Goal: Information Seeking & Learning: Learn about a topic

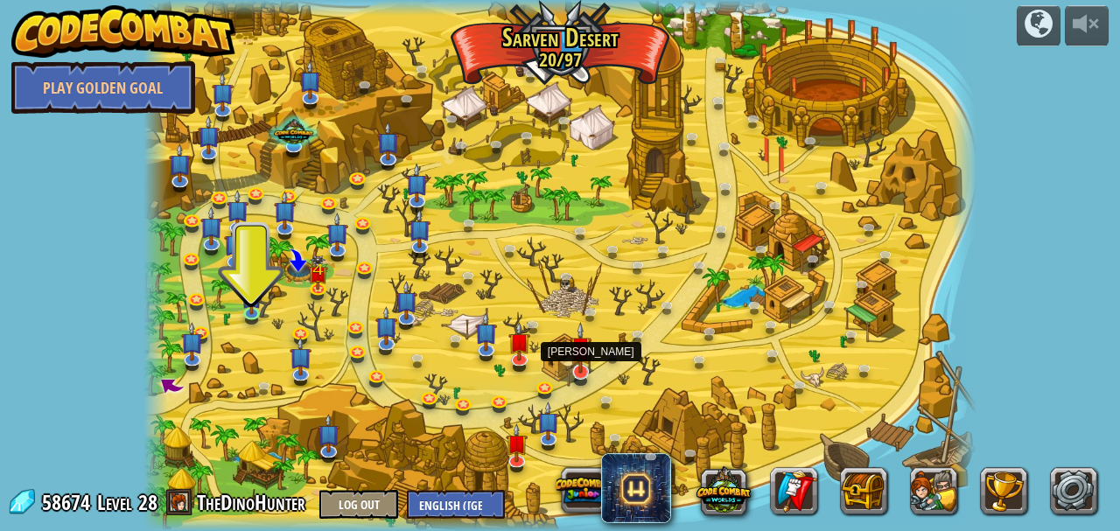
click at [582, 372] on img at bounding box center [580, 348] width 23 height 52
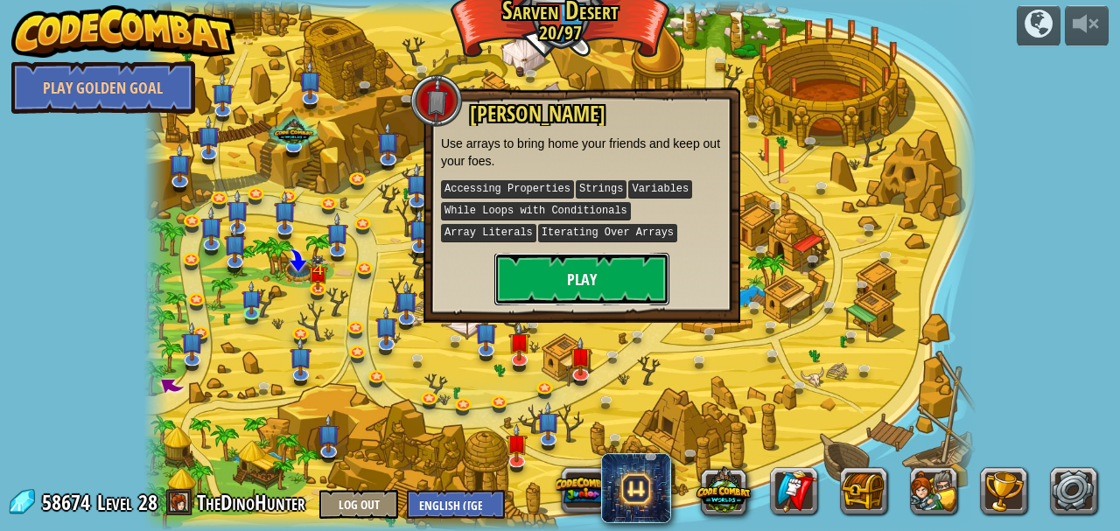
click at [555, 290] on button "Play" at bounding box center [581, 279] width 175 height 52
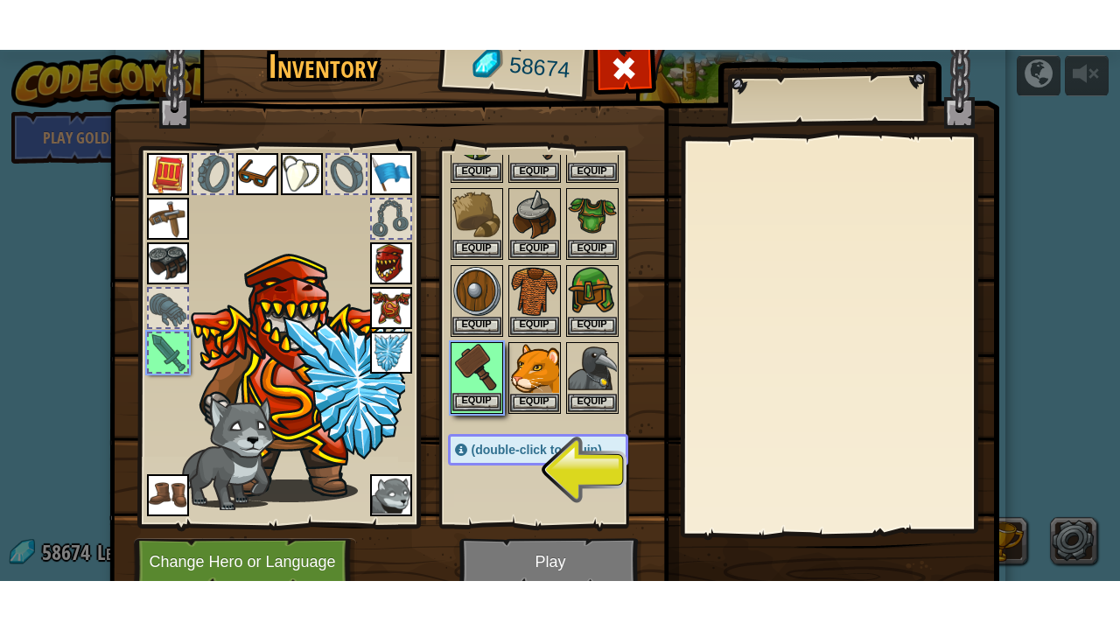
scroll to position [116, 0]
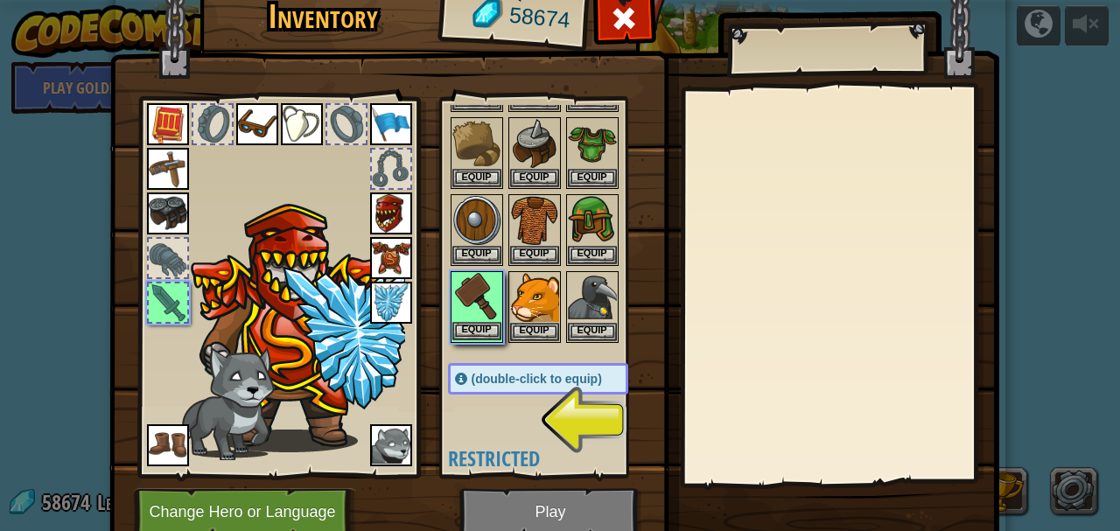
click at [481, 317] on img at bounding box center [476, 297] width 49 height 49
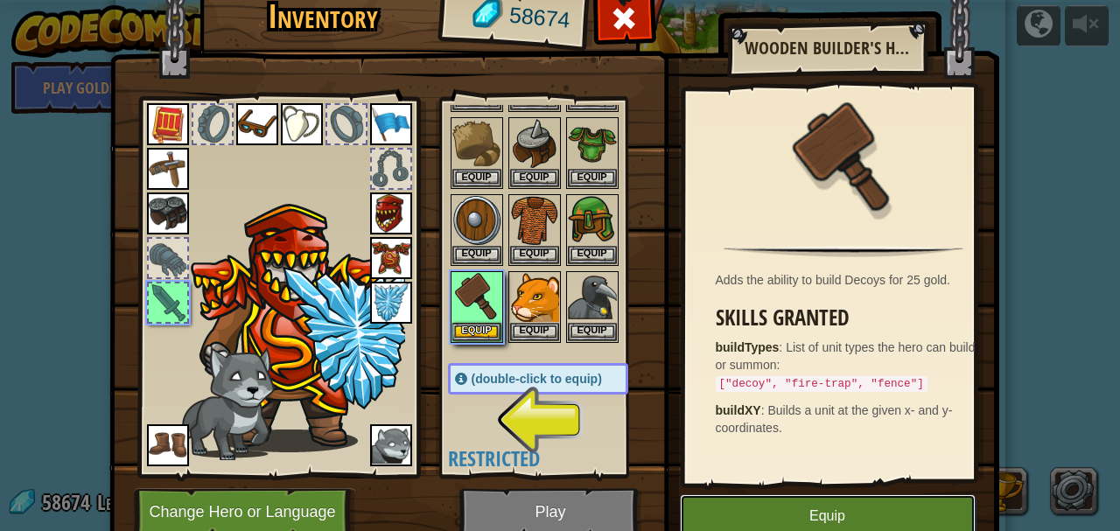
click at [775, 511] on button "Equip" at bounding box center [828, 516] width 296 height 44
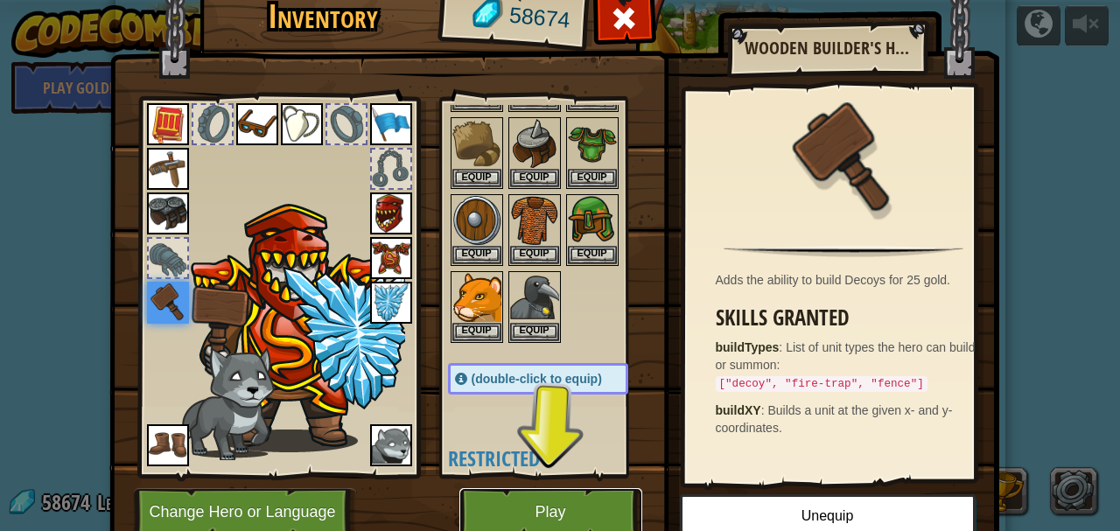
click at [511, 500] on button "Play" at bounding box center [550, 512] width 183 height 48
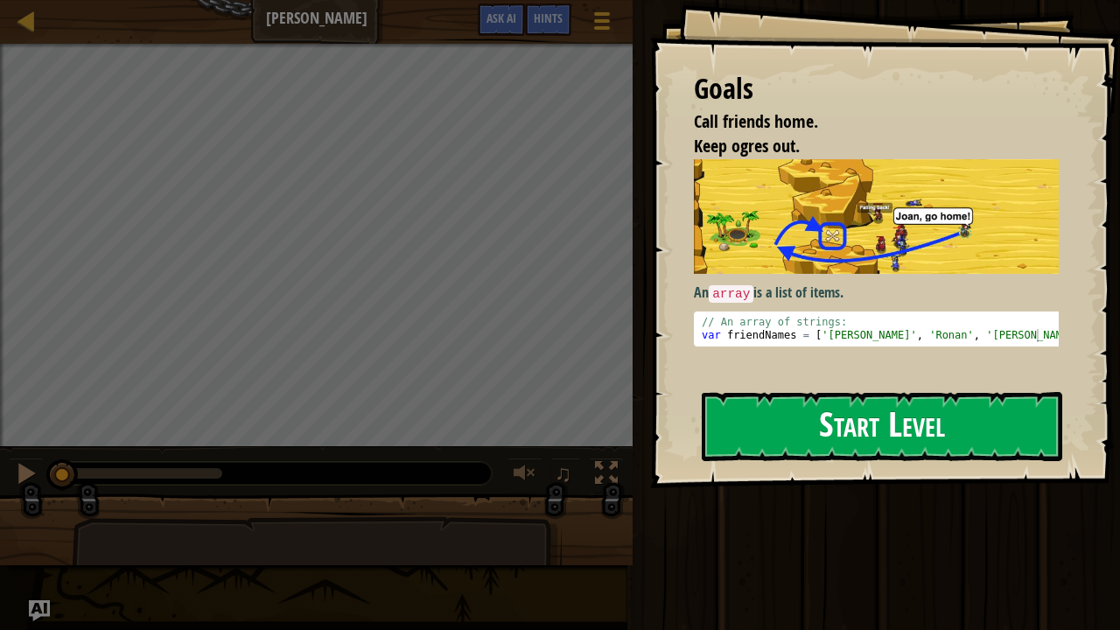
click at [765, 424] on button "Start Level" at bounding box center [882, 426] width 360 height 69
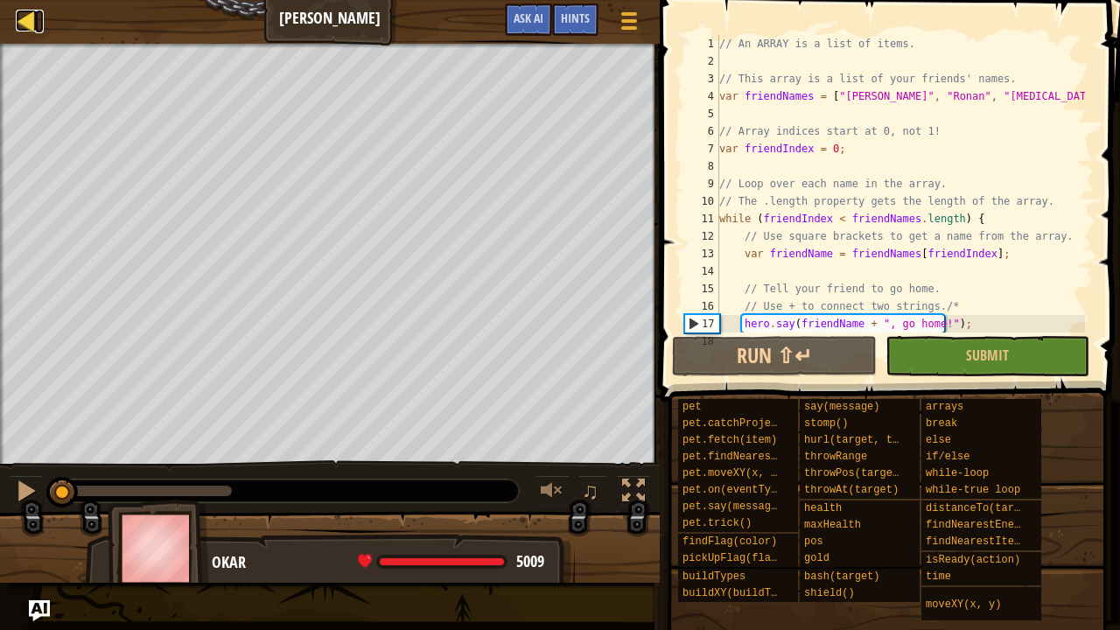
click at [24, 18] on div at bounding box center [27, 21] width 22 height 22
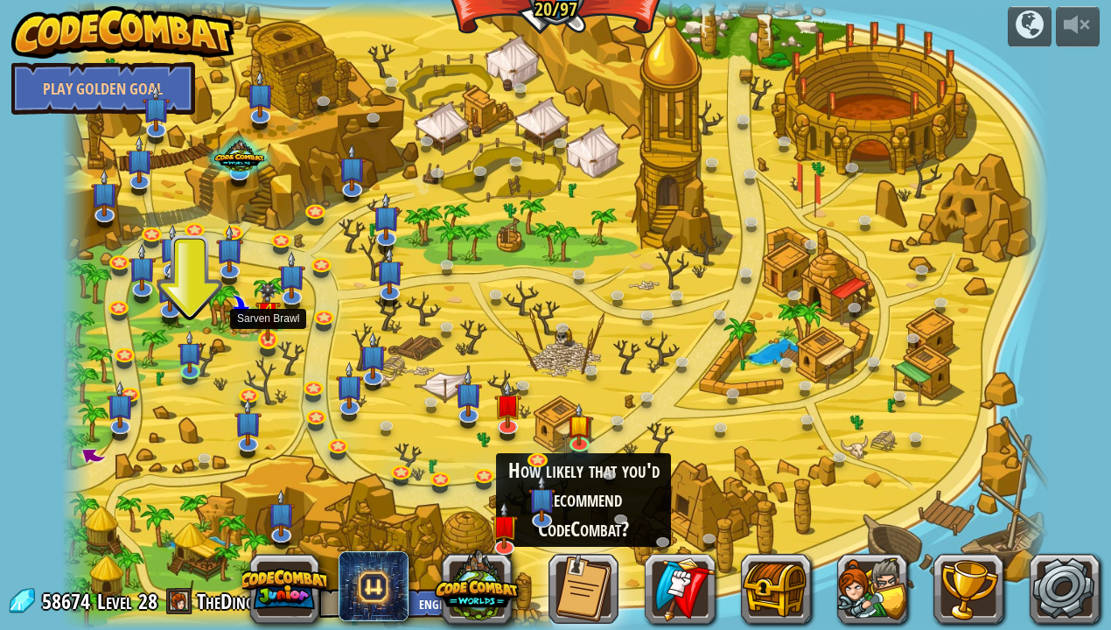
click at [268, 332] on img at bounding box center [267, 312] width 24 height 59
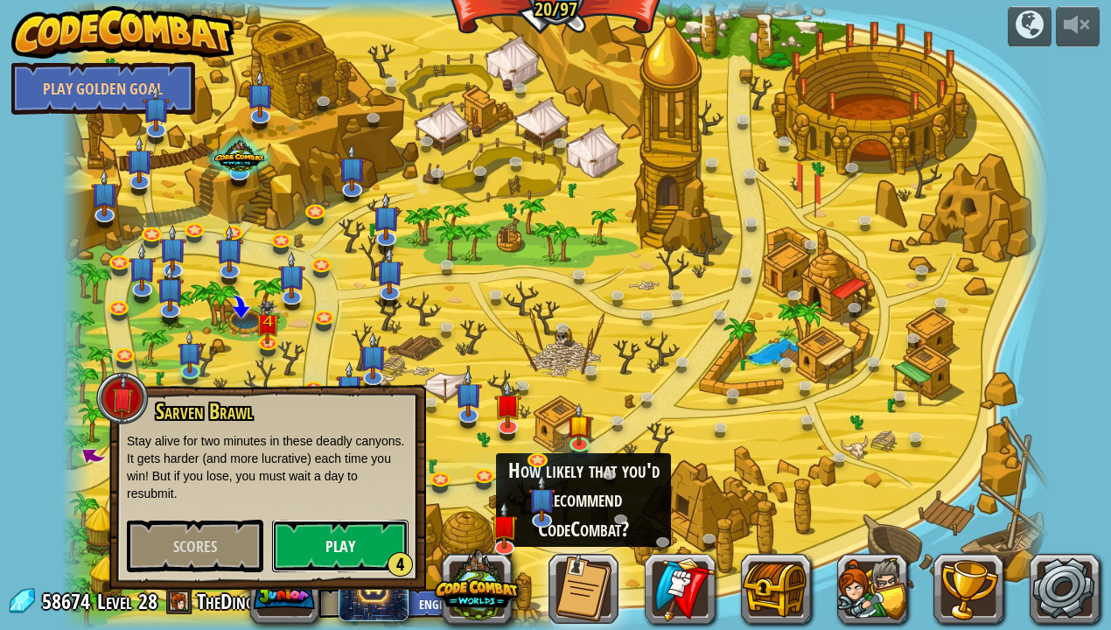
click at [327, 530] on button "Play 4" at bounding box center [340, 546] width 136 height 52
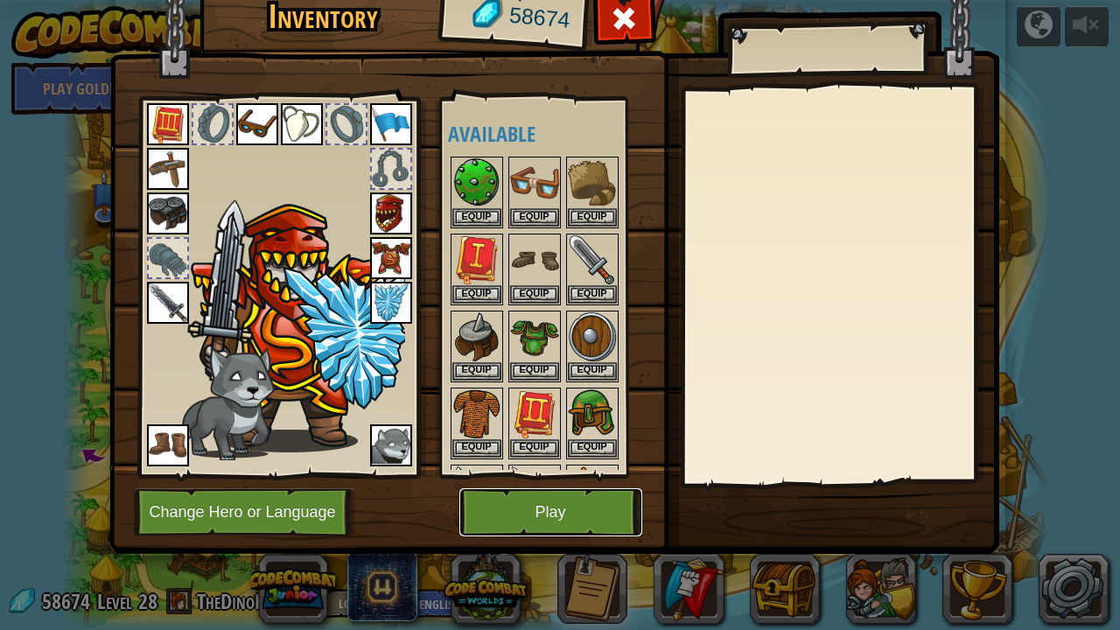
click at [552, 520] on button "Play" at bounding box center [550, 512] width 183 height 48
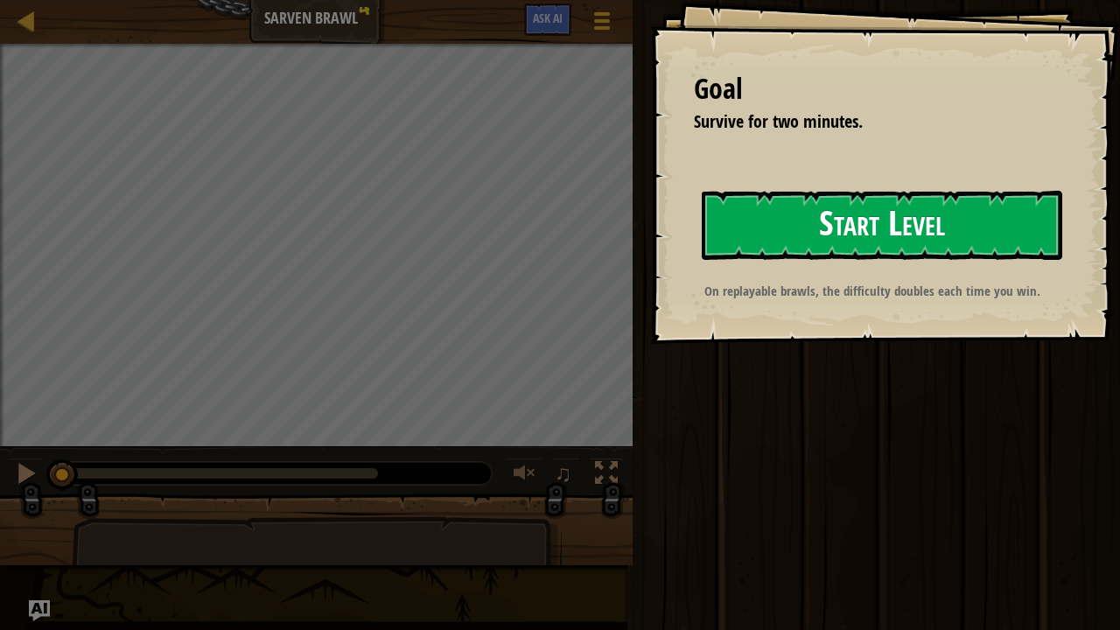
click at [769, 226] on button "Start Level" at bounding box center [882, 225] width 360 height 69
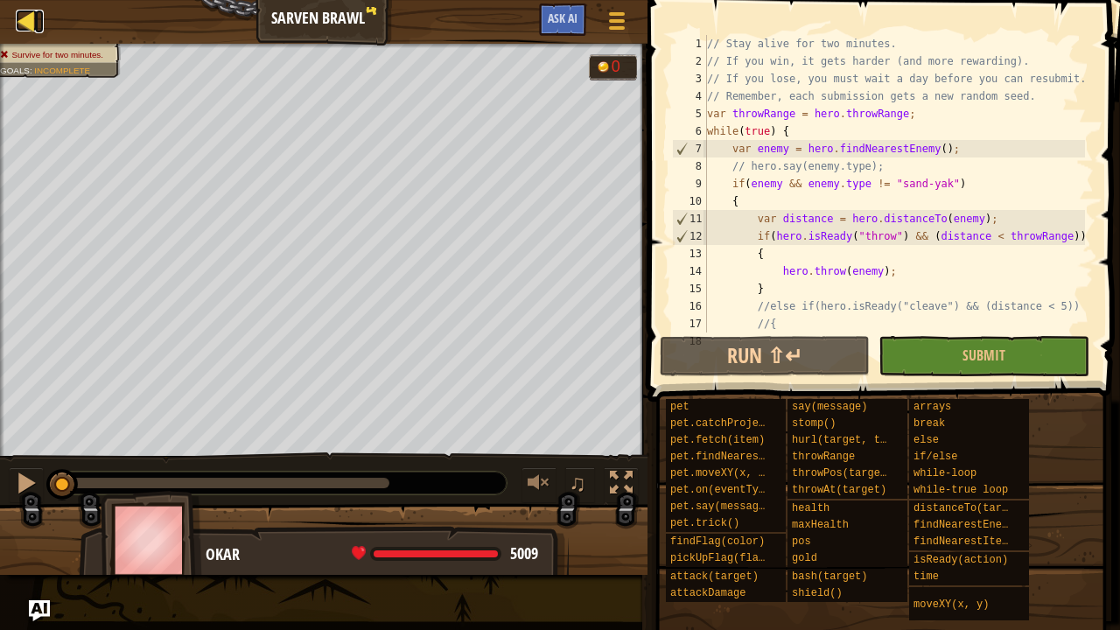
click at [21, 22] on div at bounding box center [27, 21] width 22 height 22
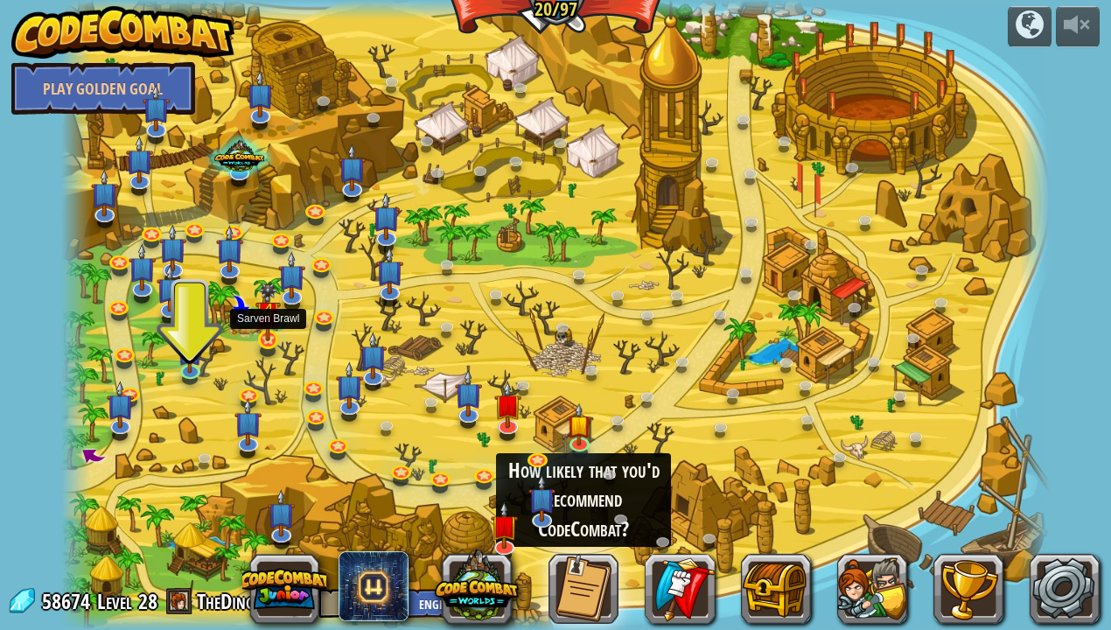
click at [272, 333] on img at bounding box center [267, 312] width 24 height 59
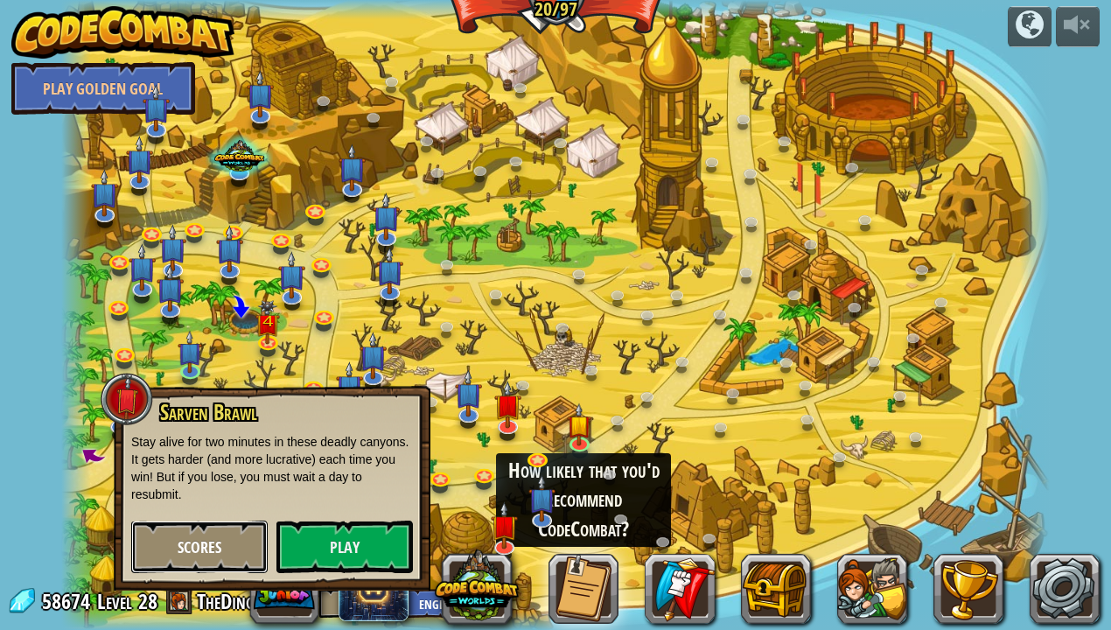
click at [189, 530] on span "Scores" at bounding box center [200, 547] width 44 height 22
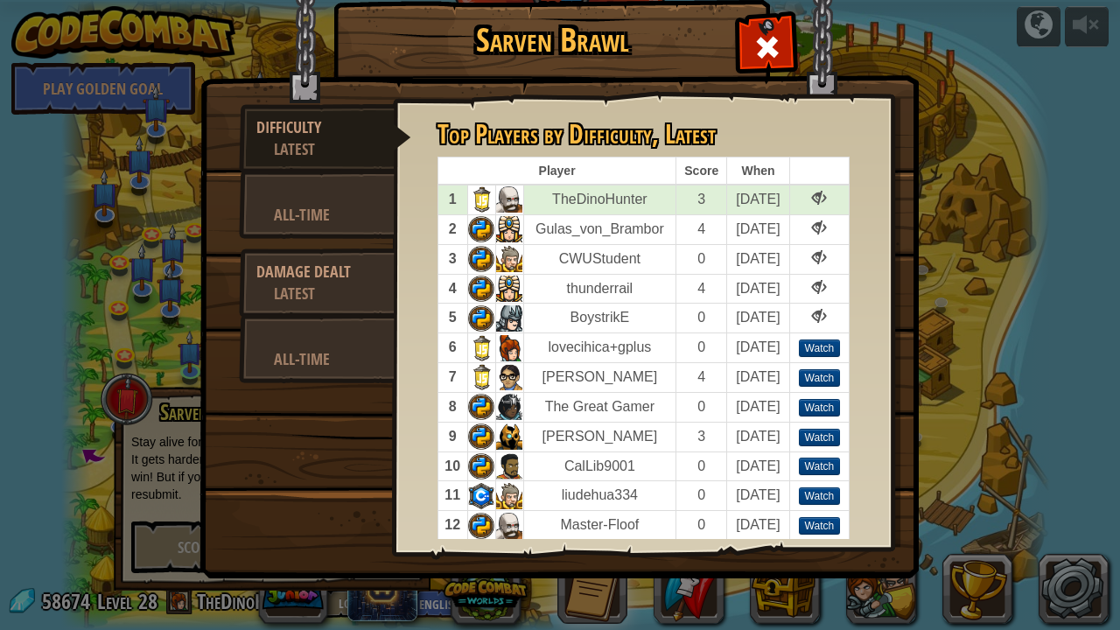
drag, startPoint x: 770, startPoint y: 50, endPoint x: 766, endPoint y: 14, distance: 36.0
click at [766, 17] on div at bounding box center [766, 43] width 55 height 55
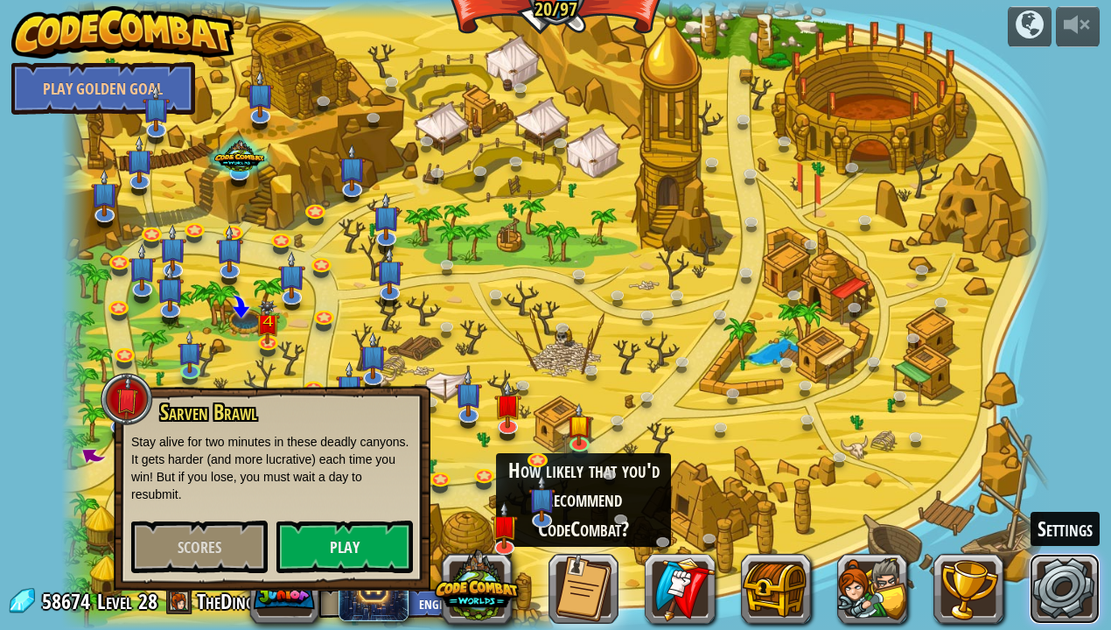
click at [1062, 530] on link at bounding box center [1065, 589] width 70 height 70
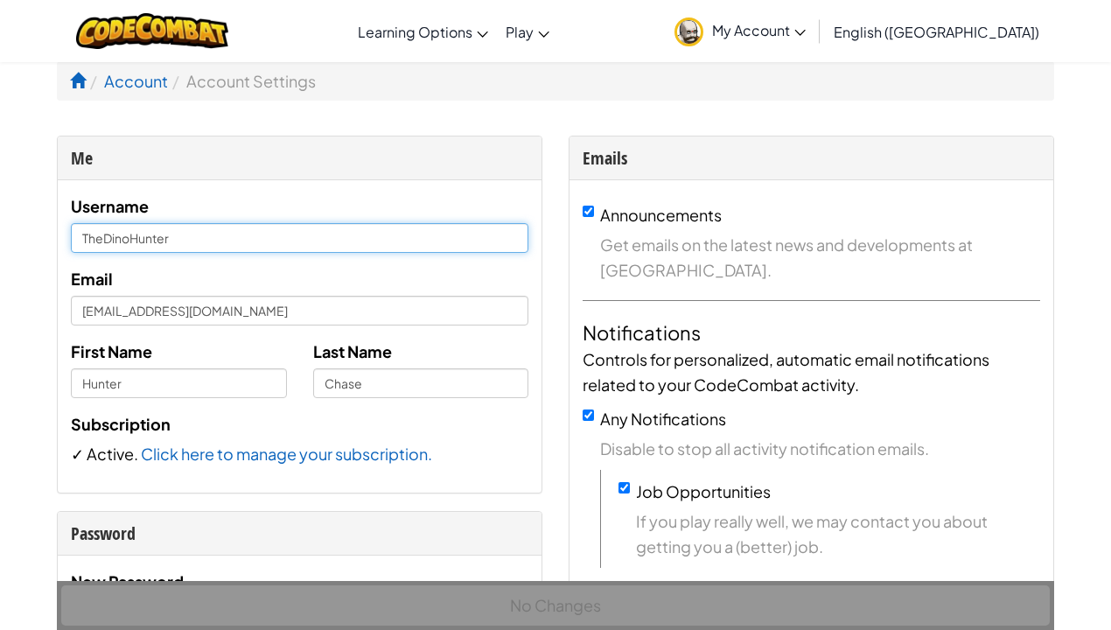
drag, startPoint x: 175, startPoint y: 238, endPoint x: 66, endPoint y: 243, distance: 109.5
click at [66, 243] on div "Username TheDinoHunter Email [EMAIL_ADDRESS][DOMAIN_NAME] First Name [PERSON_NA…" at bounding box center [300, 336] width 484 height 312
type input "ElectrickShock"
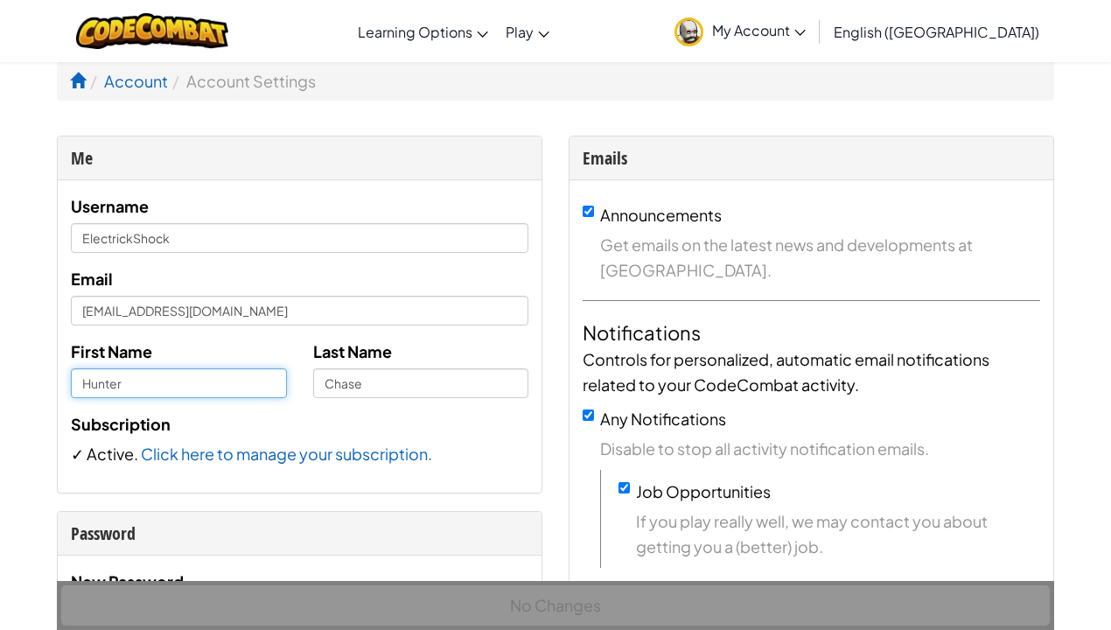
click at [128, 374] on input "Hunter" at bounding box center [179, 383] width 216 height 30
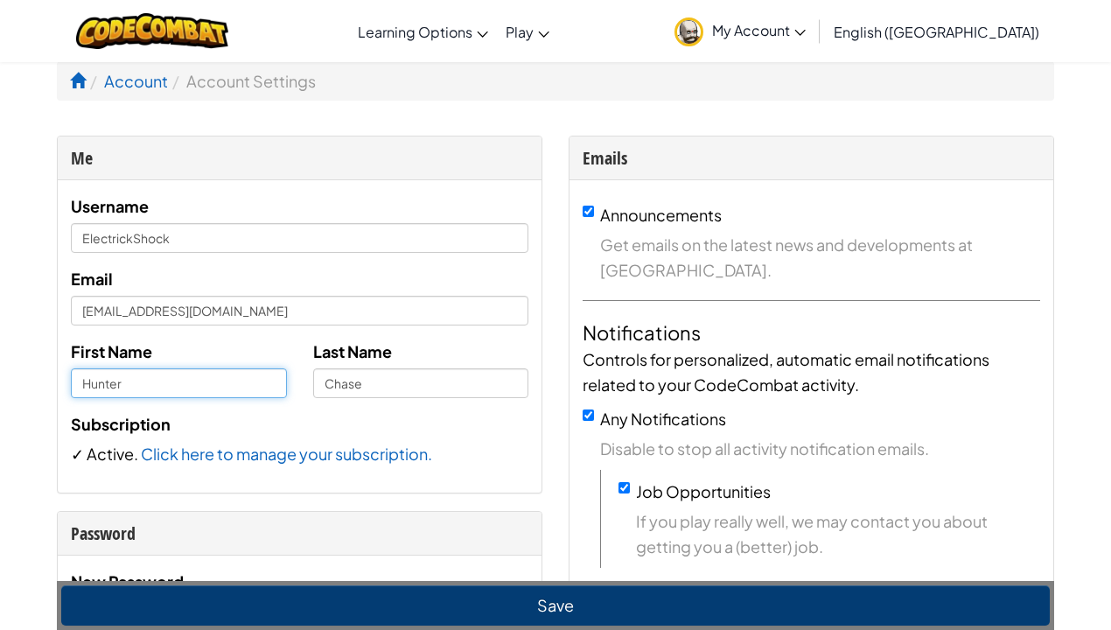
drag, startPoint x: 119, startPoint y: 383, endPoint x: 86, endPoint y: 381, distance: 33.3
click at [87, 378] on input "Hunter" at bounding box center [179, 383] width 216 height 30
click at [128, 385] on input "Hunter" at bounding box center [179, 383] width 216 height 30
drag, startPoint x: 128, startPoint y: 385, endPoint x: 42, endPoint y: 383, distance: 85.7
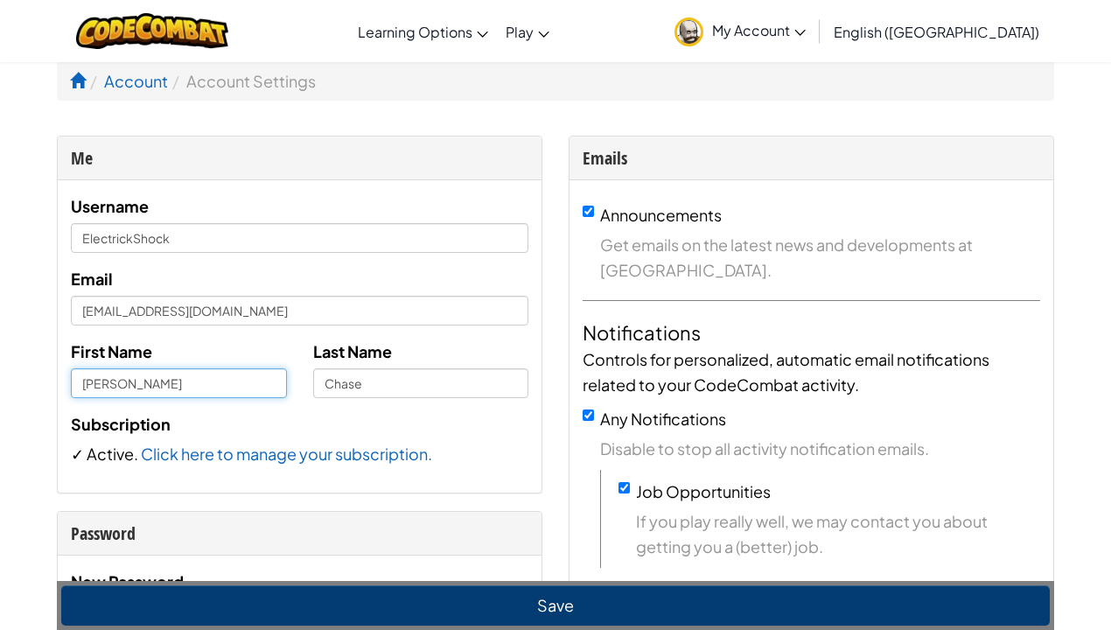
type input "[PERSON_NAME]"
click at [256, 346] on div "First Name [PERSON_NAME]" at bounding box center [179, 368] width 242 height 59
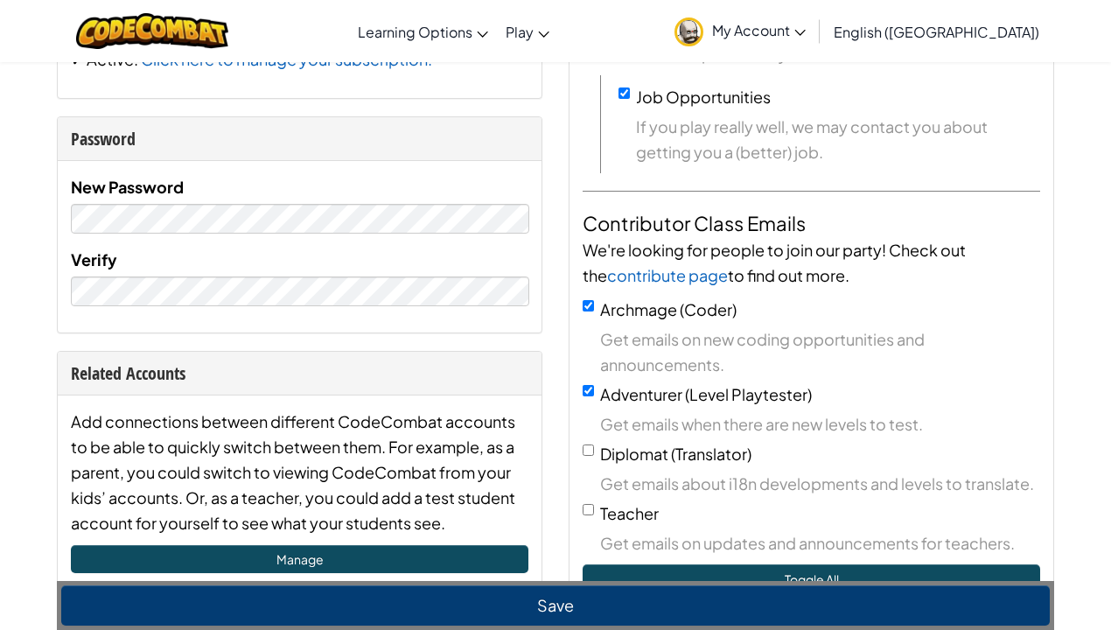
scroll to position [408, 0]
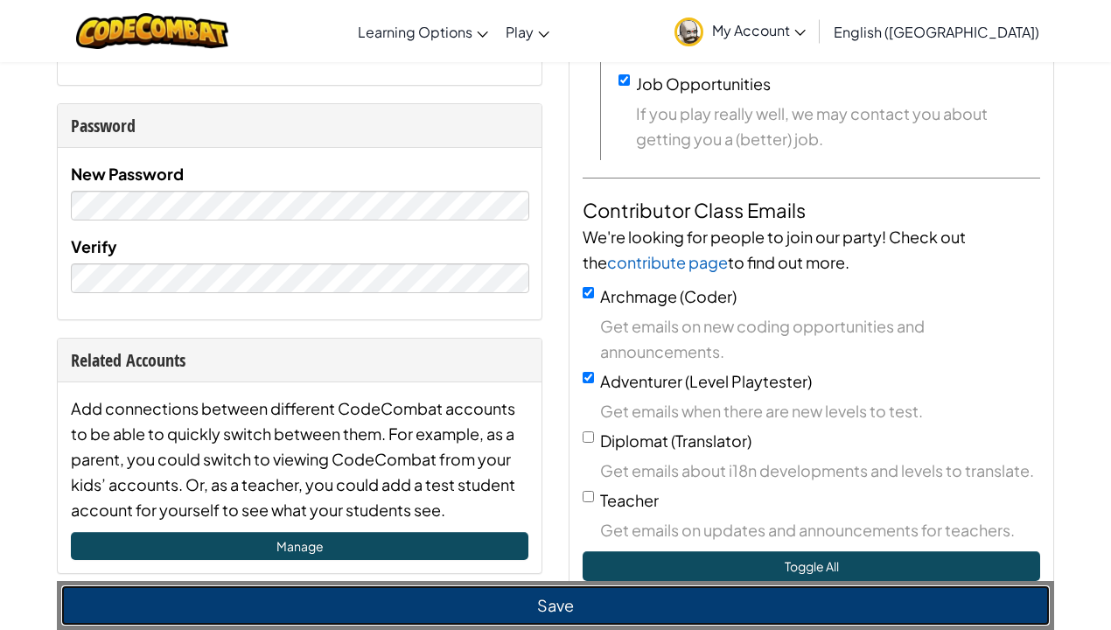
click at [563, 530] on button "Save" at bounding box center [555, 605] width 989 height 40
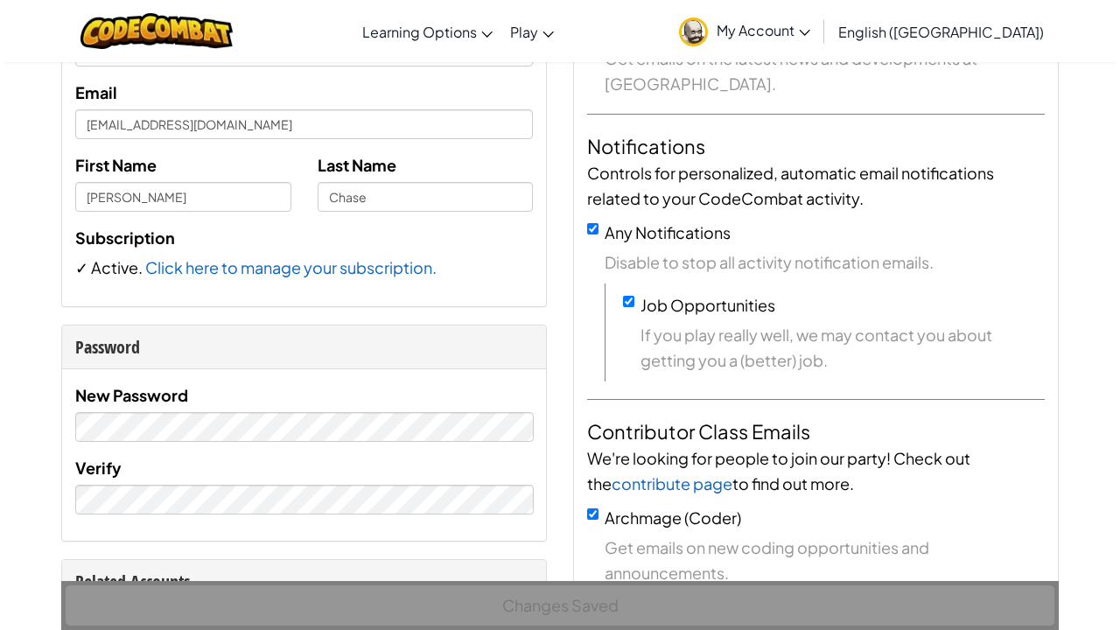
scroll to position [0, 0]
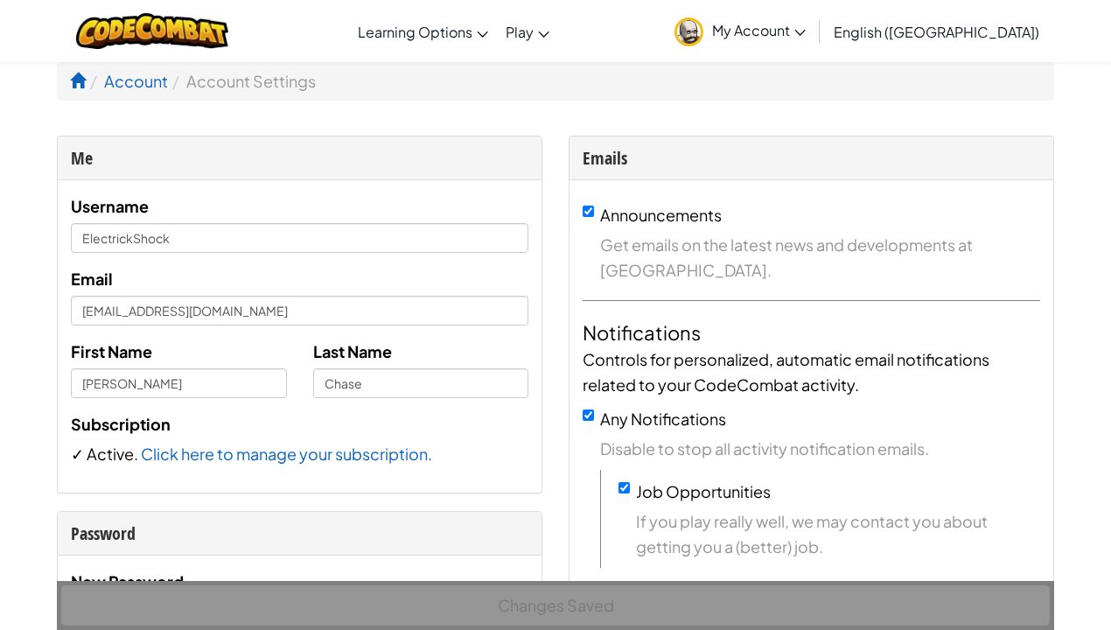
click at [806, 33] on span "My Account" at bounding box center [759, 30] width 94 height 18
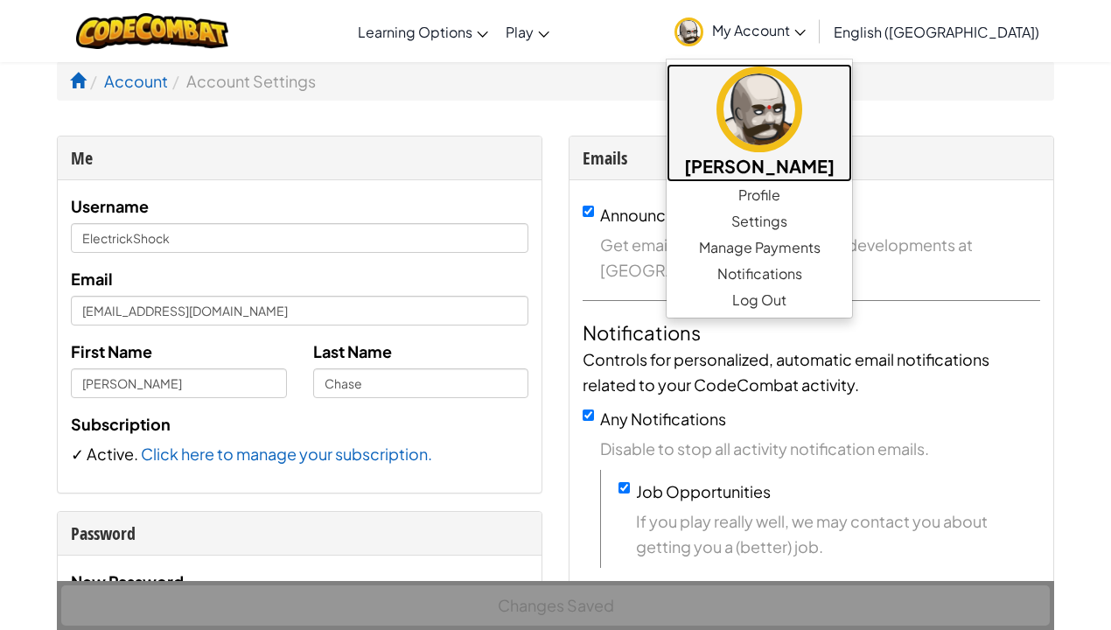
click at [828, 164] on h5 "[PERSON_NAME]" at bounding box center [759, 165] width 150 height 27
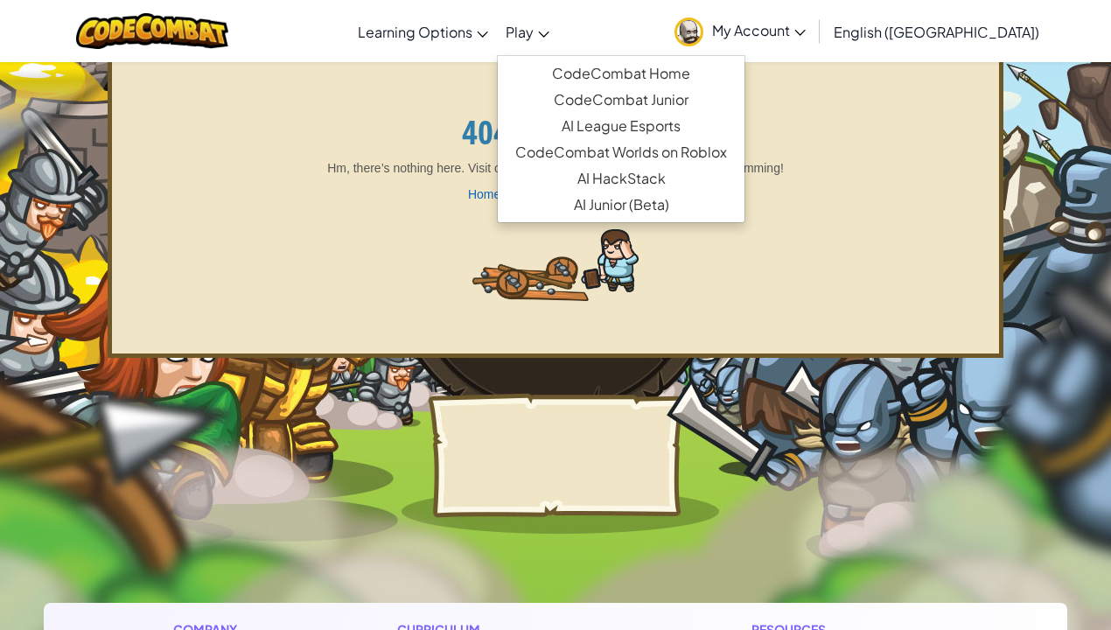
click at [534, 31] on span "Play" at bounding box center [520, 32] width 28 height 18
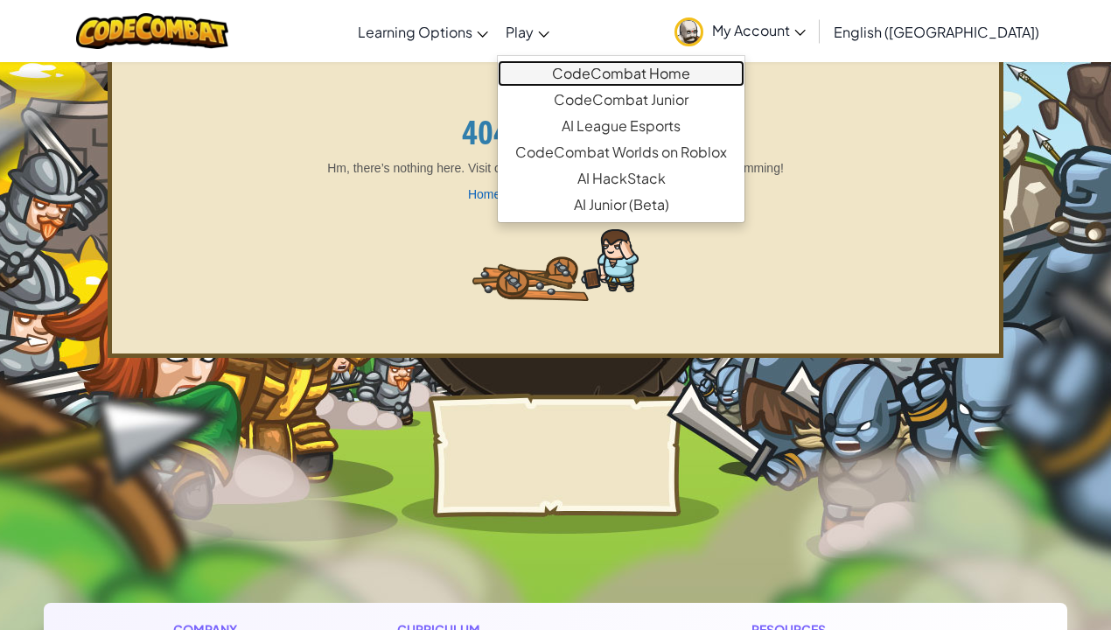
click at [618, 68] on link "CodeCombat Home" at bounding box center [621, 73] width 247 height 26
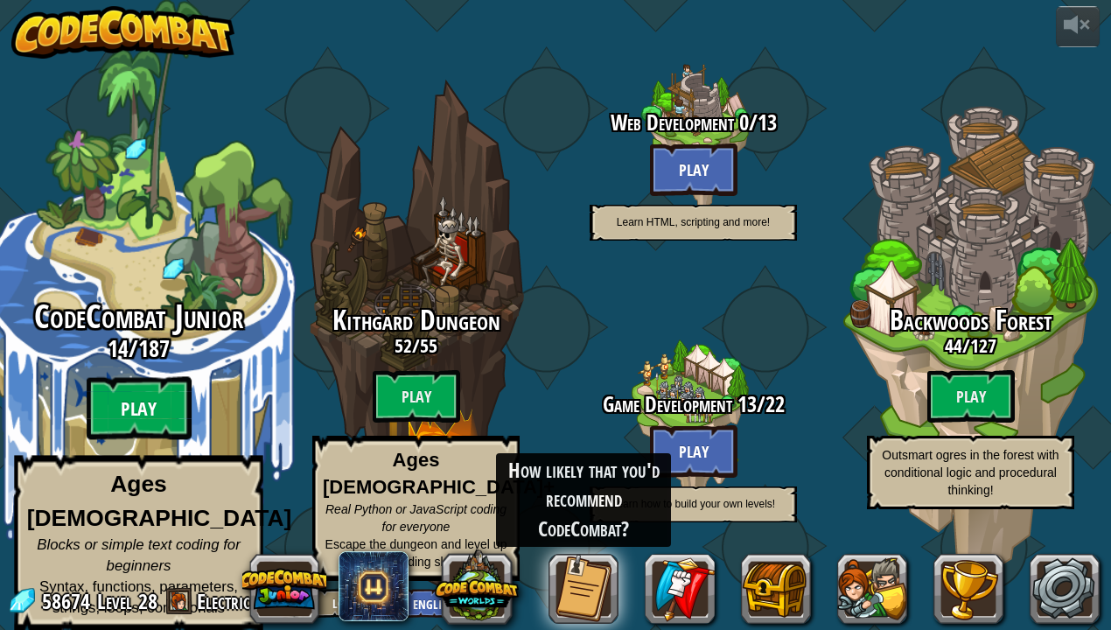
click at [154, 418] on btn "Play" at bounding box center [139, 408] width 105 height 63
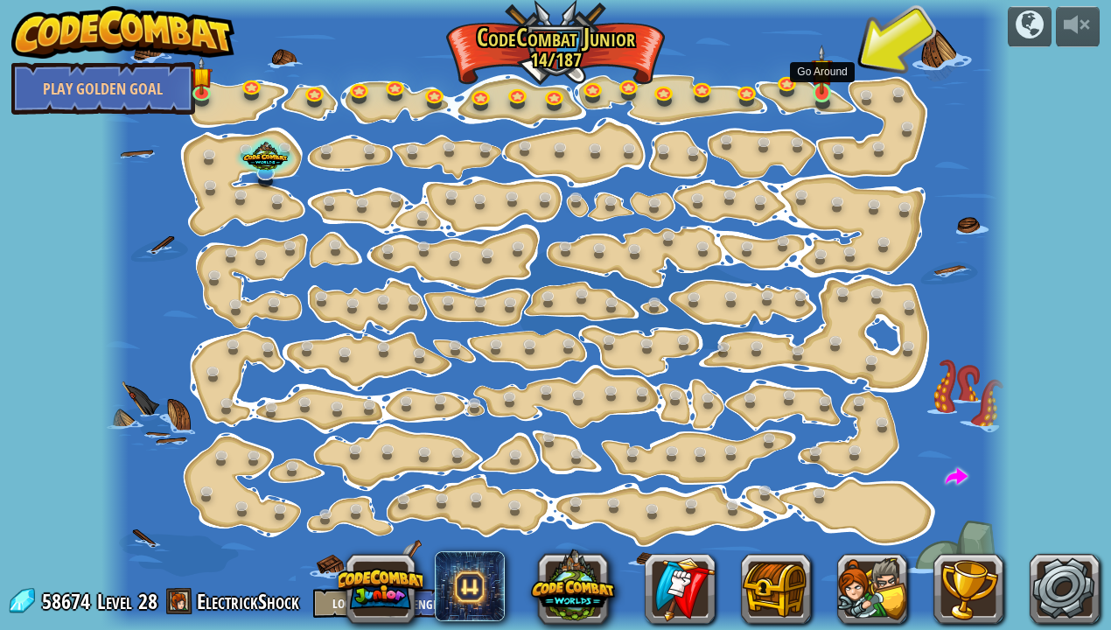
click at [818, 91] on img at bounding box center [822, 70] width 22 height 51
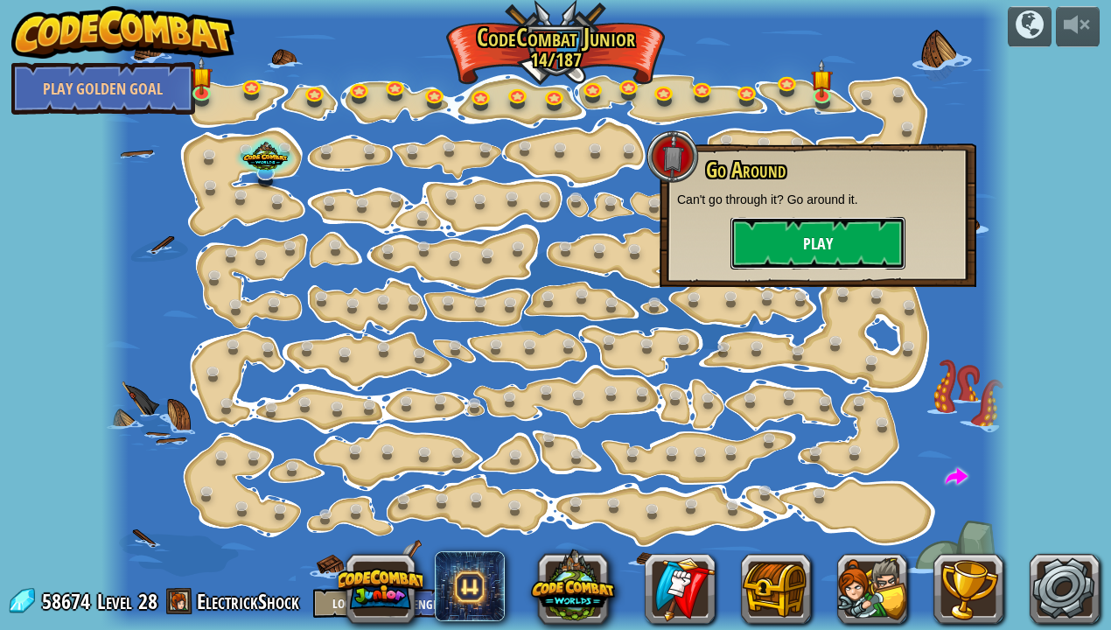
click at [810, 236] on button "Play" at bounding box center [817, 243] width 175 height 52
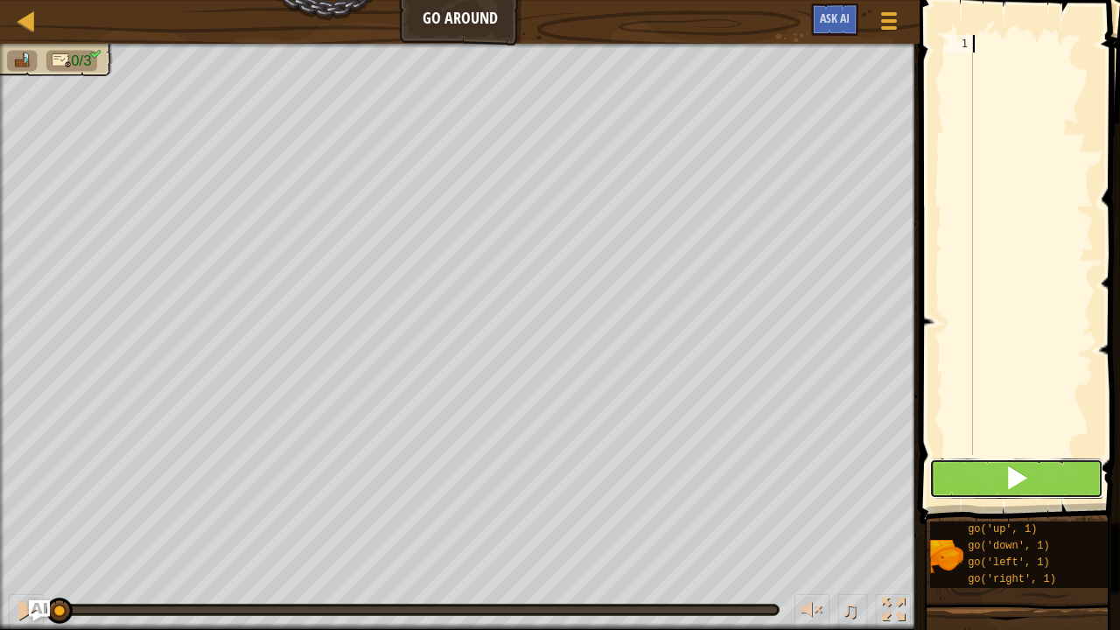
click at [1003, 473] on button at bounding box center [1016, 478] width 174 height 40
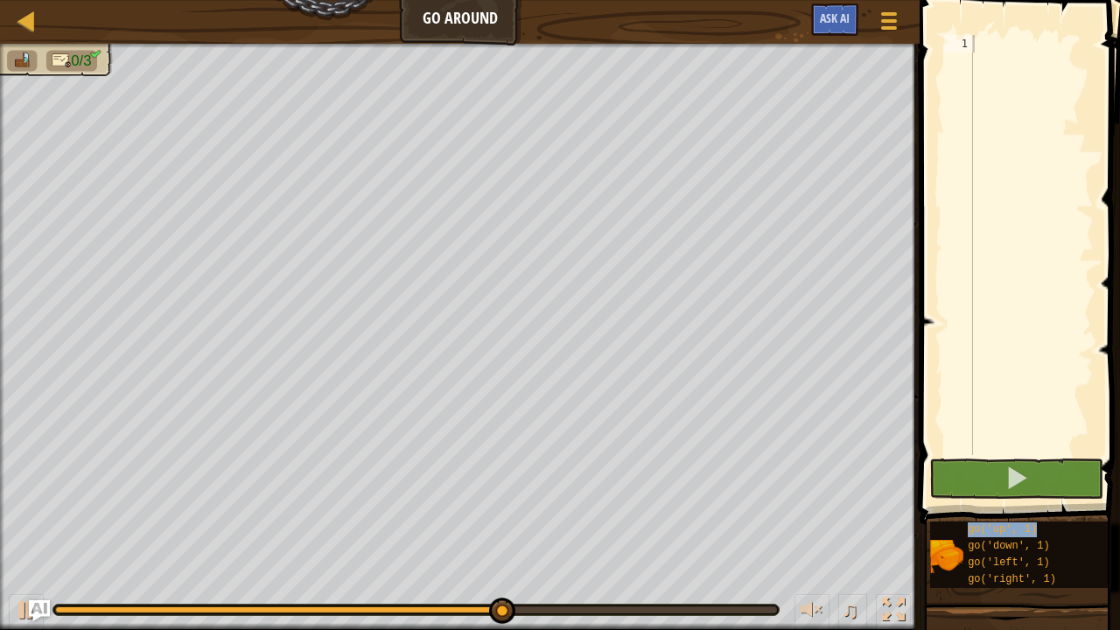
type textarea "go('up', 1)"
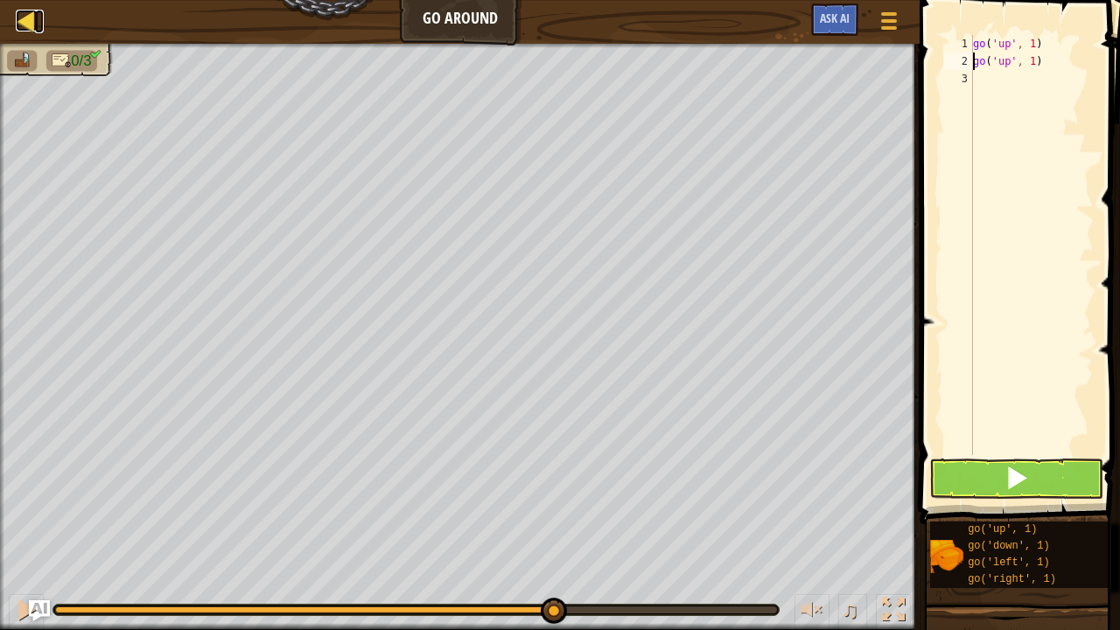
click at [31, 24] on div at bounding box center [27, 21] width 22 height 22
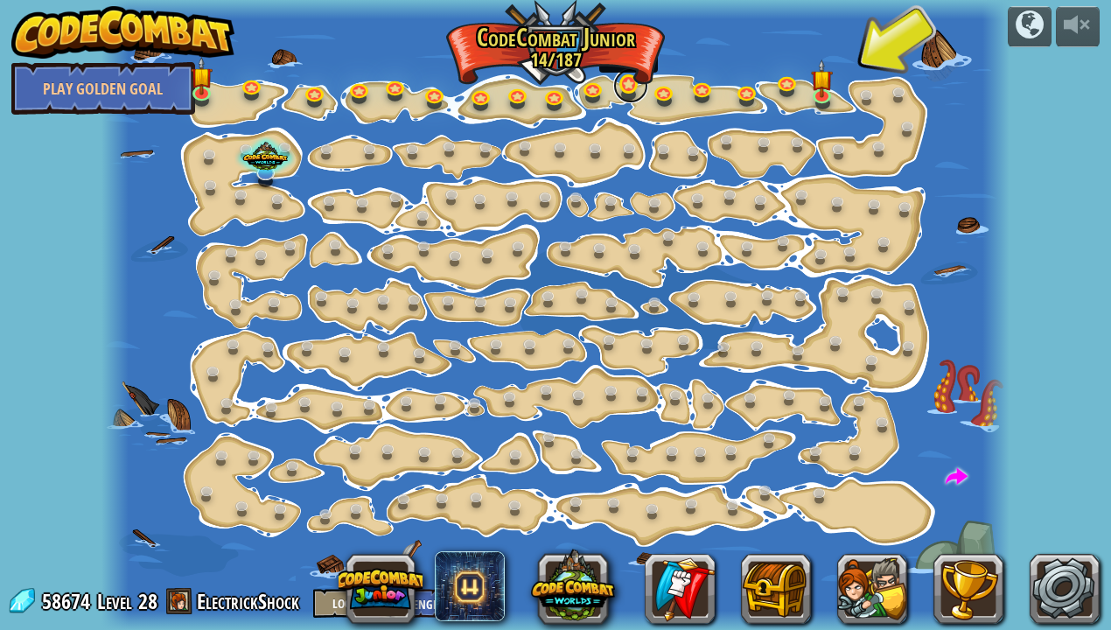
click at [624, 81] on link at bounding box center [630, 85] width 35 height 35
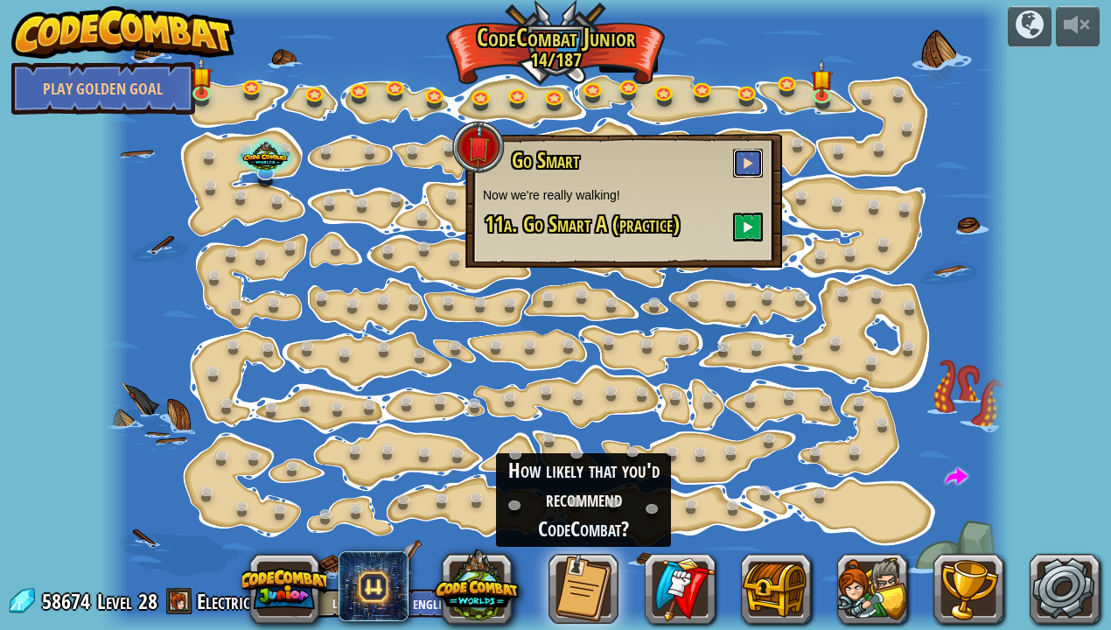
click at [744, 157] on button at bounding box center [748, 163] width 30 height 29
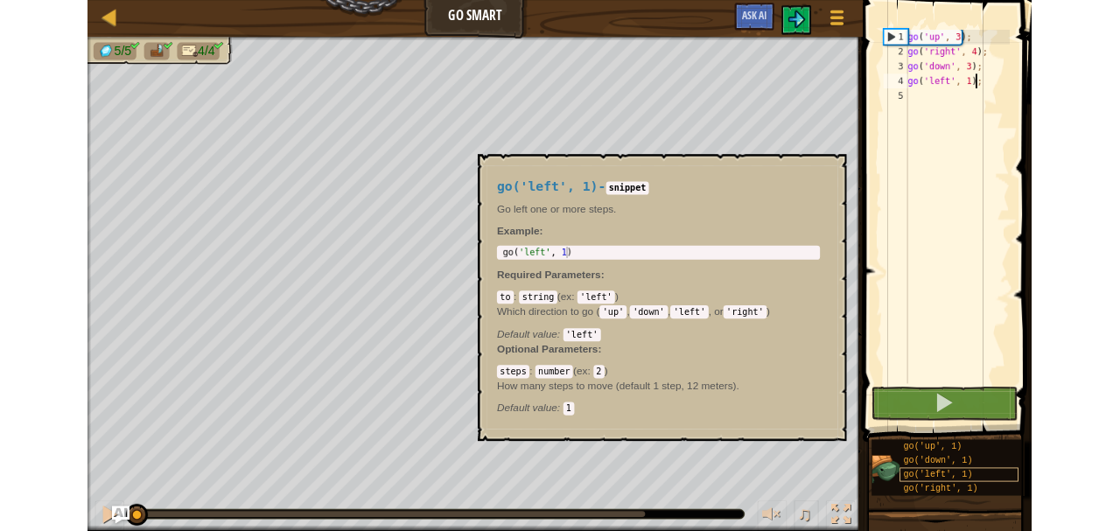
scroll to position [9, 0]
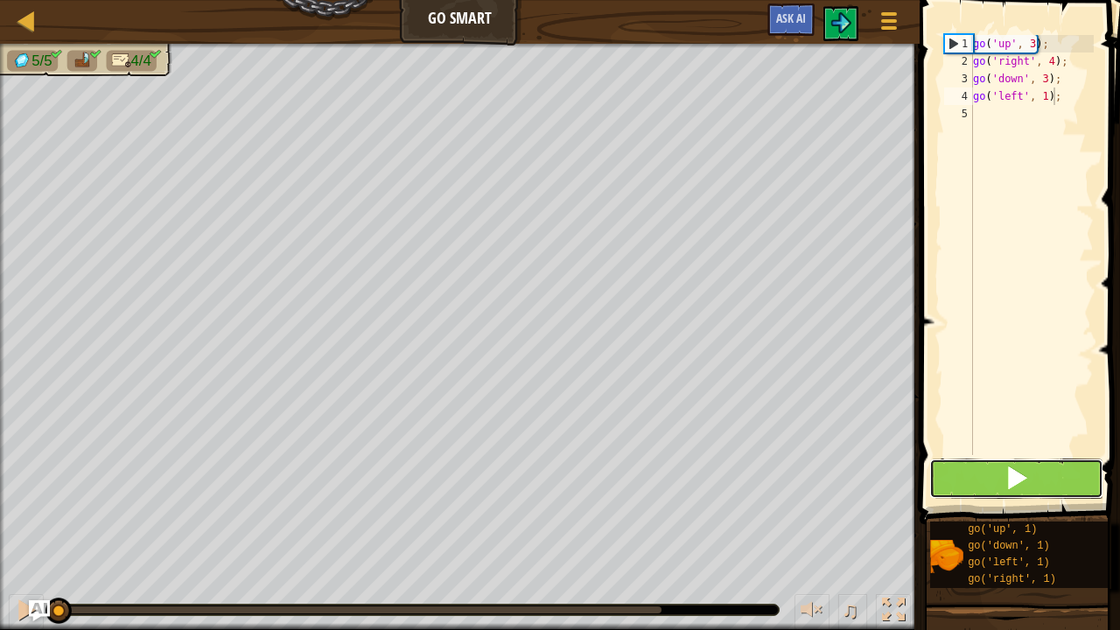
click at [1011, 481] on span at bounding box center [1016, 477] width 24 height 24
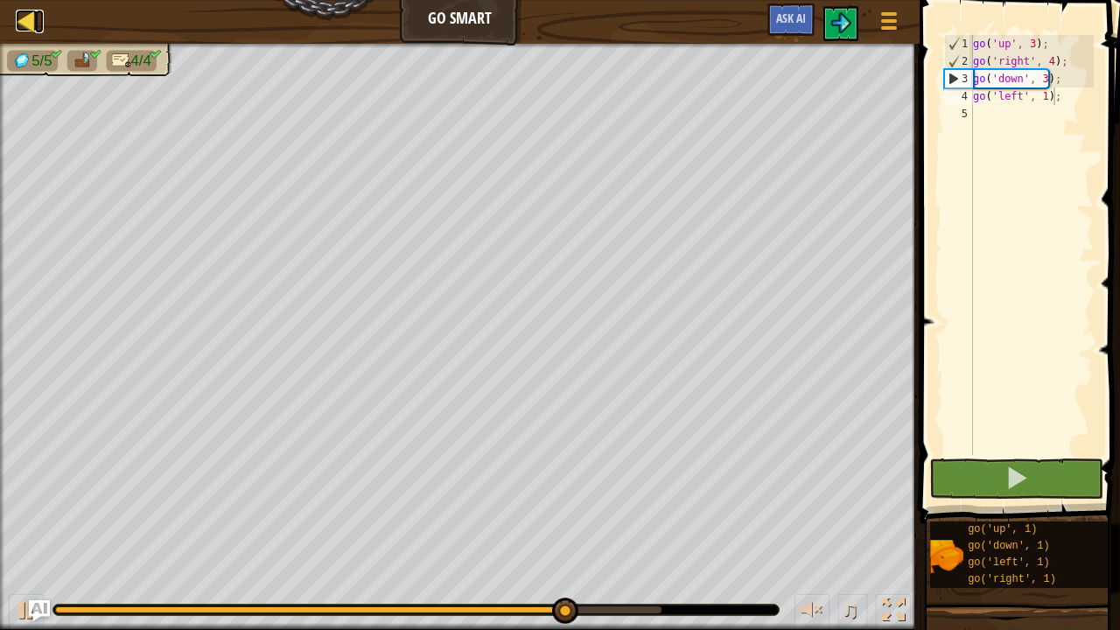
click at [26, 25] on div at bounding box center [27, 21] width 22 height 22
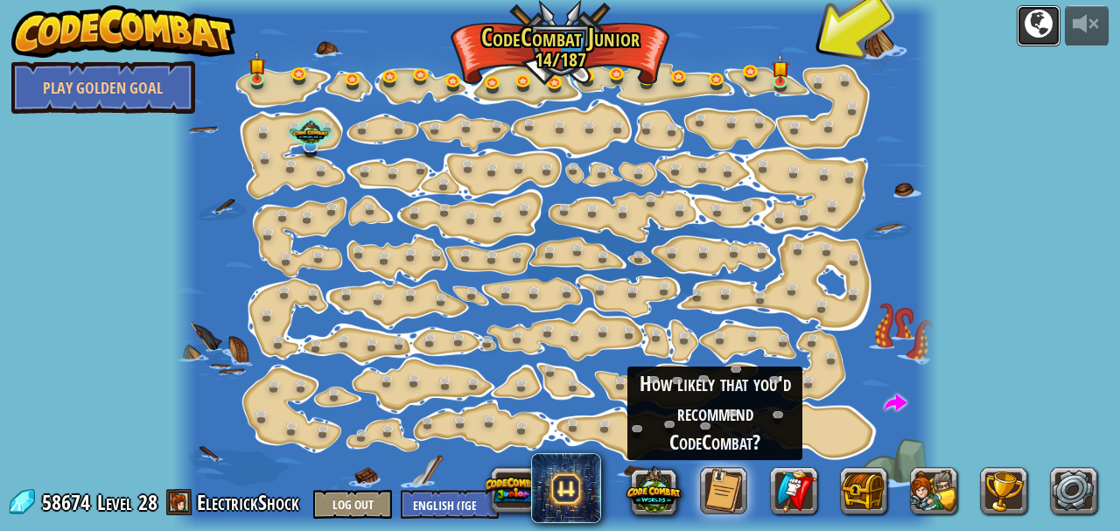
click at [1040, 33] on div at bounding box center [1038, 24] width 28 height 28
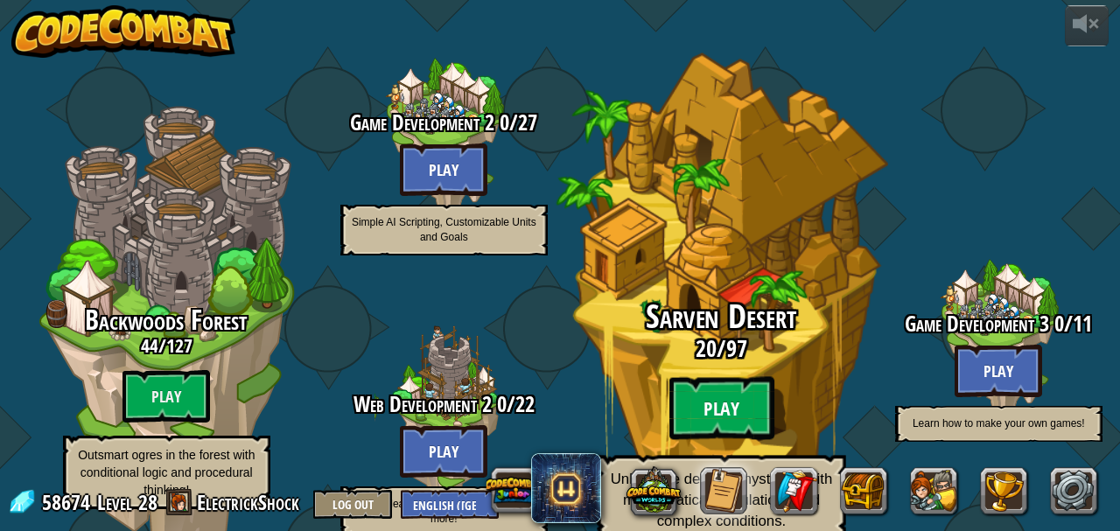
click at [744, 377] on btn "Play" at bounding box center [720, 408] width 105 height 63
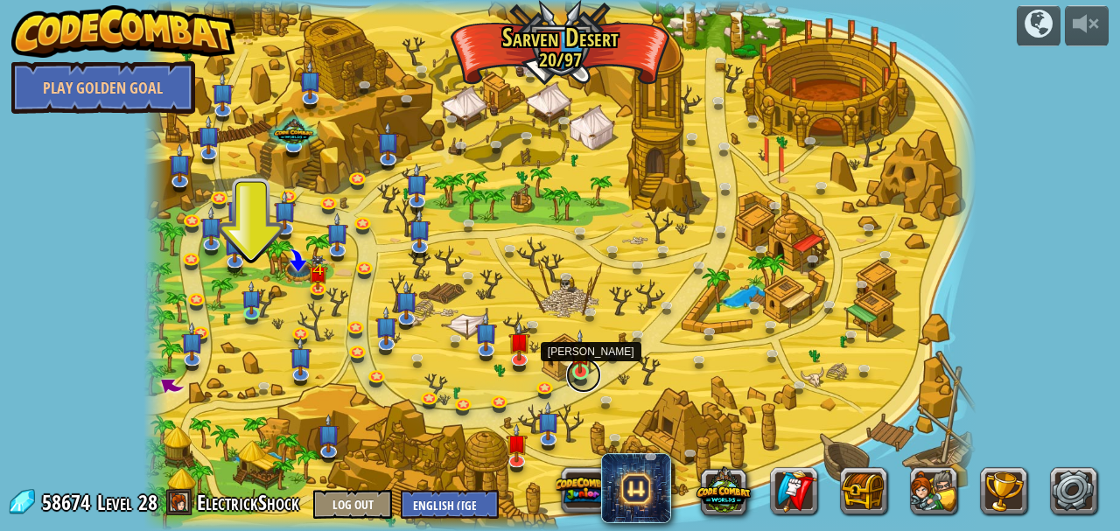
click at [574, 374] on link at bounding box center [583, 375] width 35 height 35
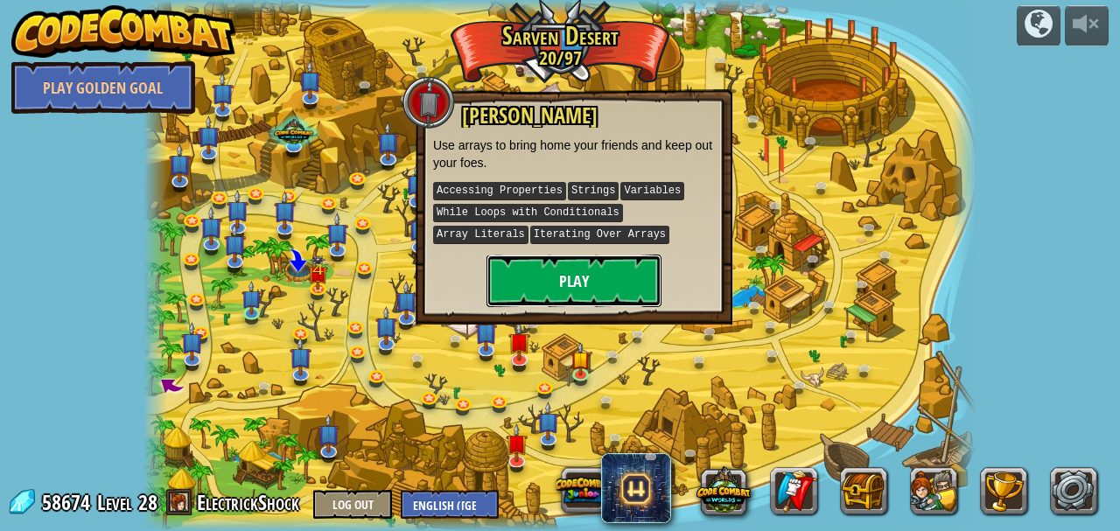
click at [564, 284] on button "Play" at bounding box center [573, 281] width 175 height 52
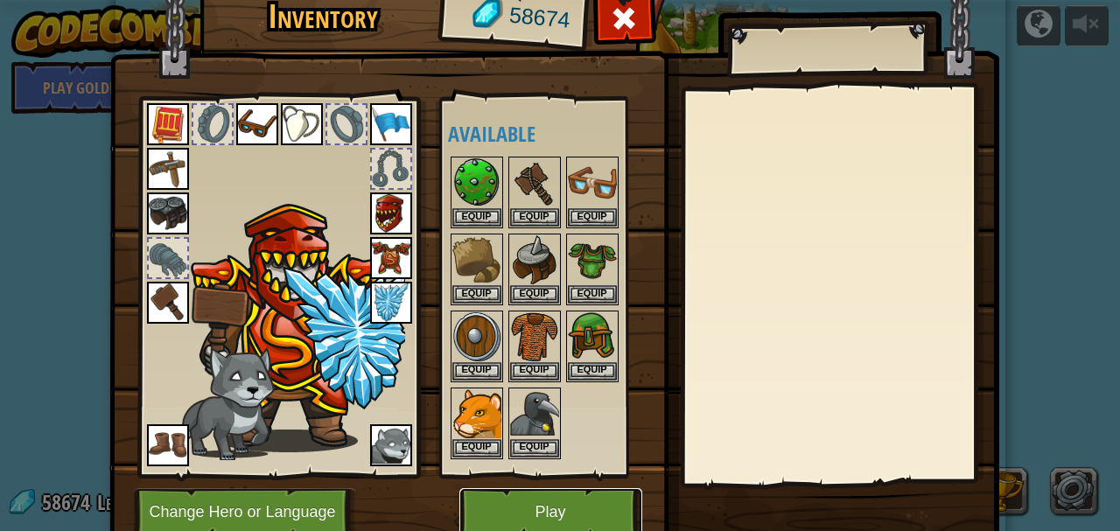
click at [590, 503] on button "Play" at bounding box center [550, 512] width 183 height 48
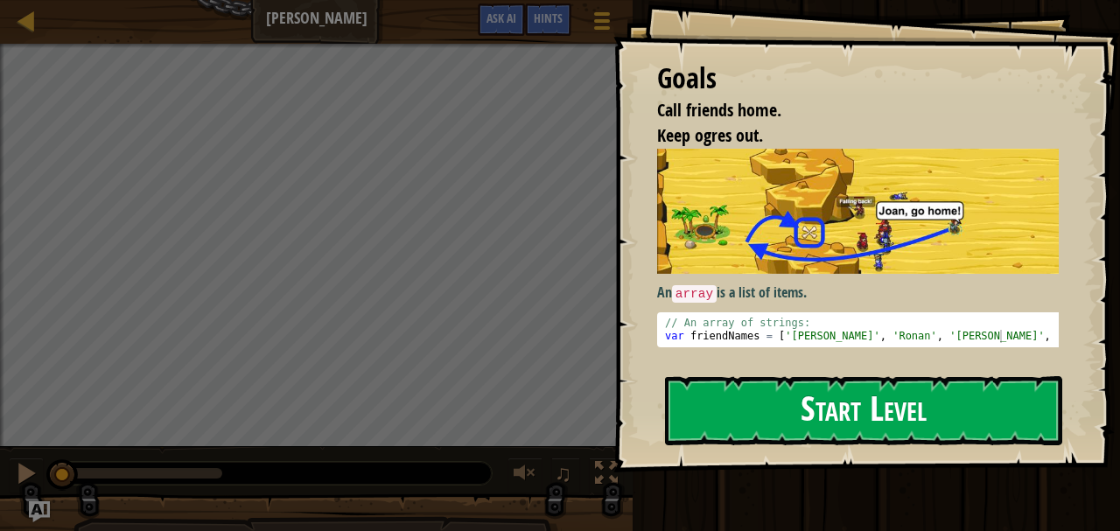
click at [894, 416] on button "Start Level" at bounding box center [863, 410] width 397 height 69
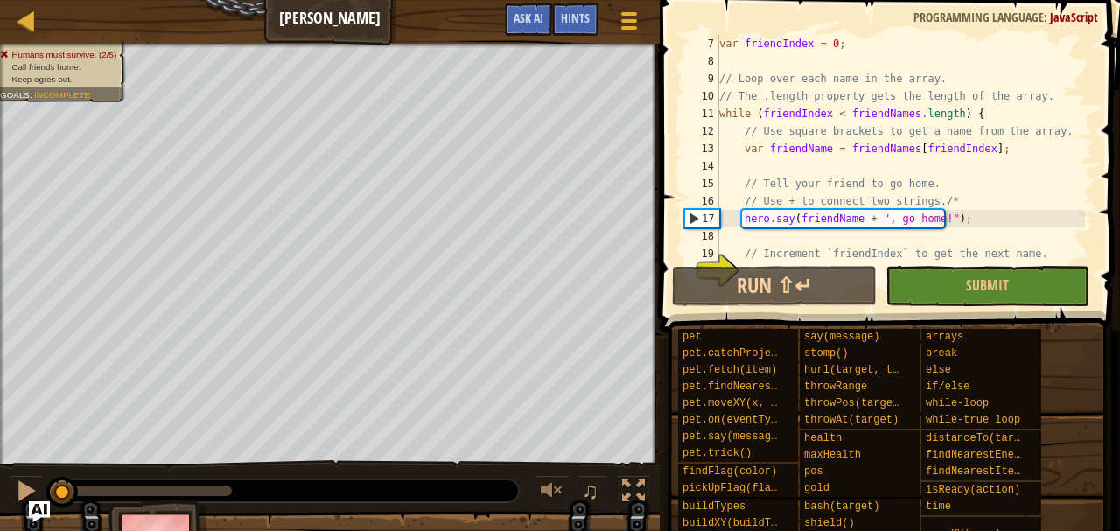
scroll to position [140, 0]
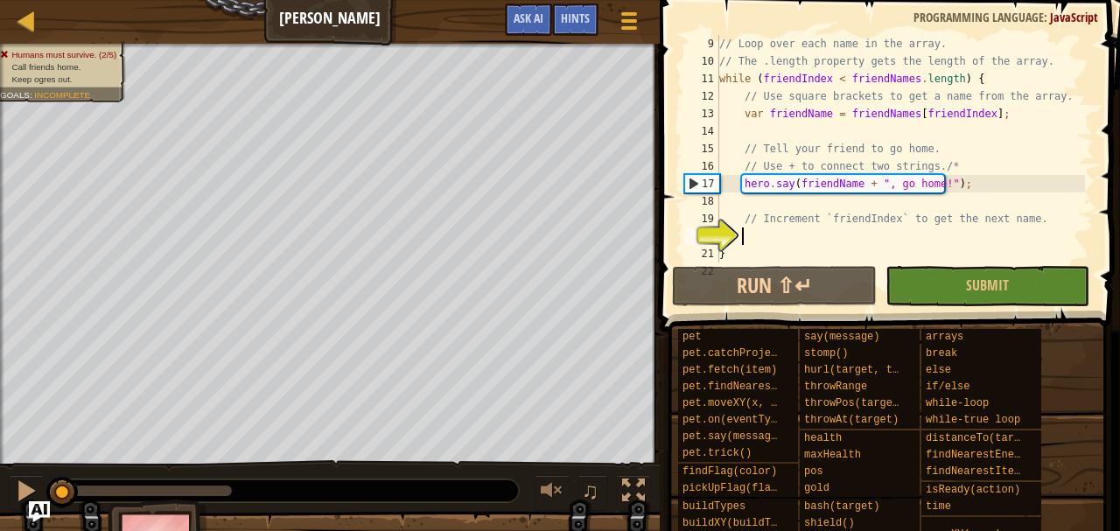
click at [812, 231] on div "// Loop over each name in the array. // The .length property gets the length of…" at bounding box center [900, 166] width 369 height 262
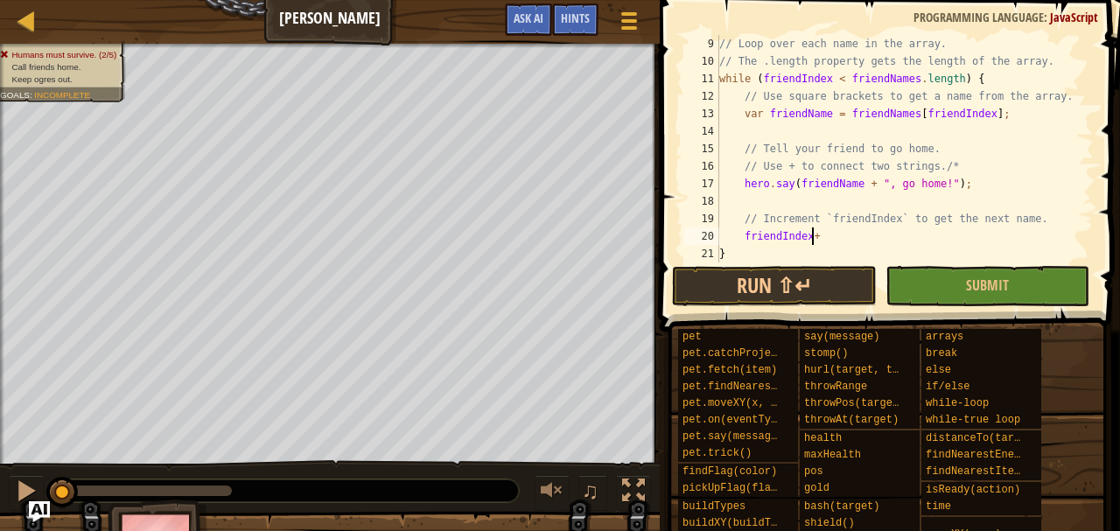
scroll to position [8, 7]
type textarea "friendIndex++;"
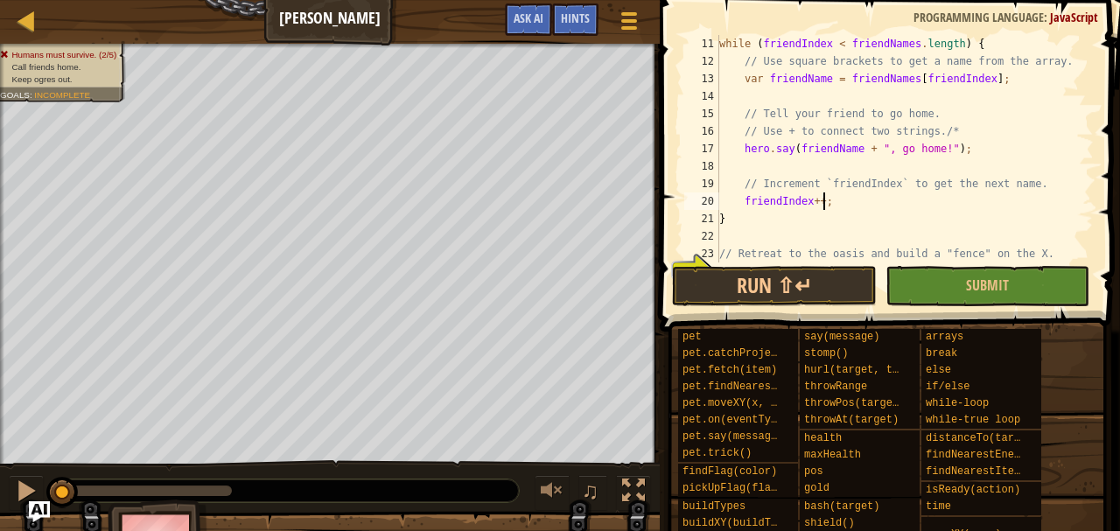
scroll to position [192, 0]
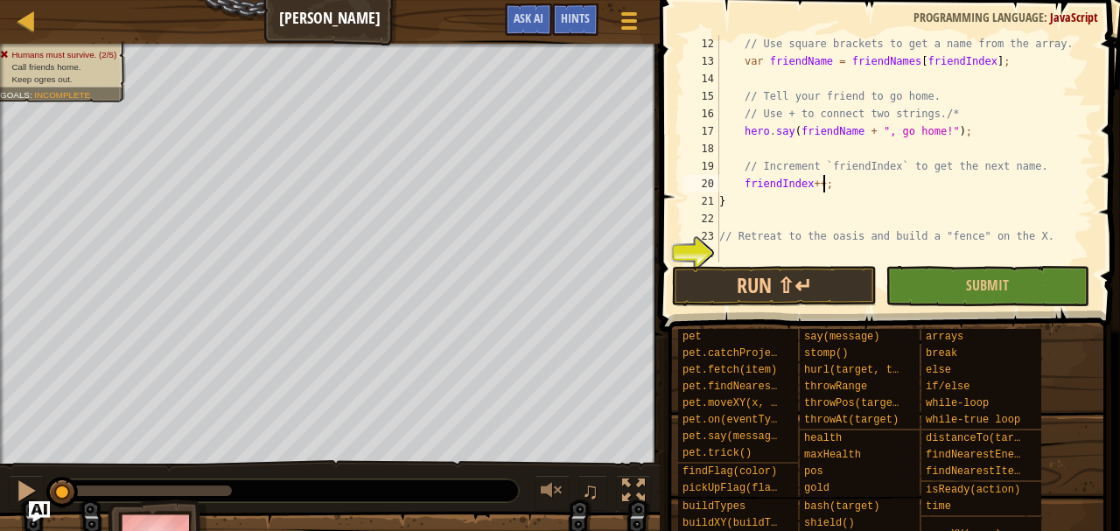
click at [825, 250] on div "// Use square brackets to get a name from the array. var friendName = friendNam…" at bounding box center [900, 166] width 369 height 262
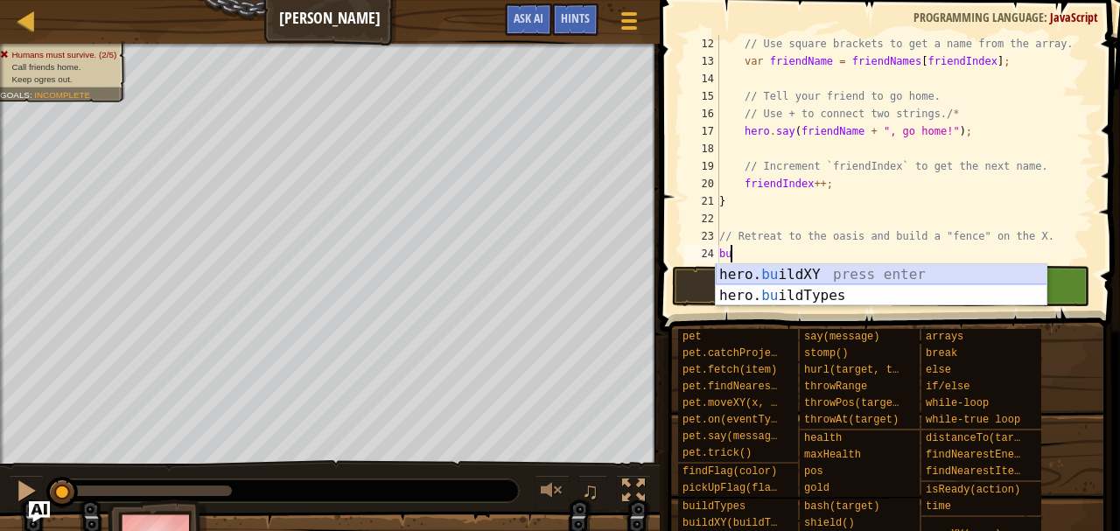
click at [804, 276] on div "hero. bu ildXY press enter hero. bu ildTypes press enter" at bounding box center [882, 306] width 332 height 84
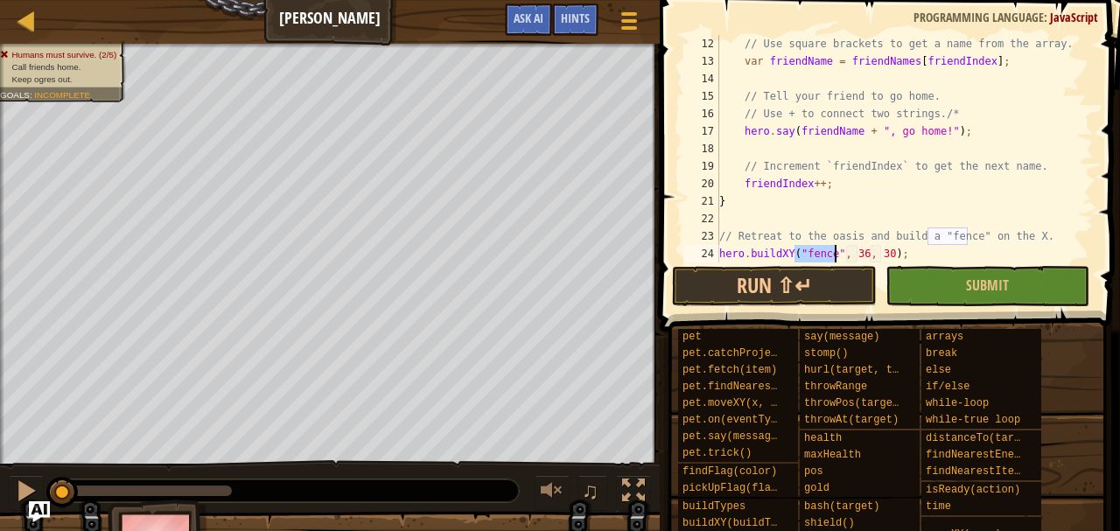
click at [860, 255] on div "// Use square brackets to get a name from the array. var friendName = friendNam…" at bounding box center [900, 166] width 369 height 262
type textarea "hero.buildXY("fence", 30, 30);"
click at [922, 289] on button "Submit" at bounding box center [987, 286] width 204 height 40
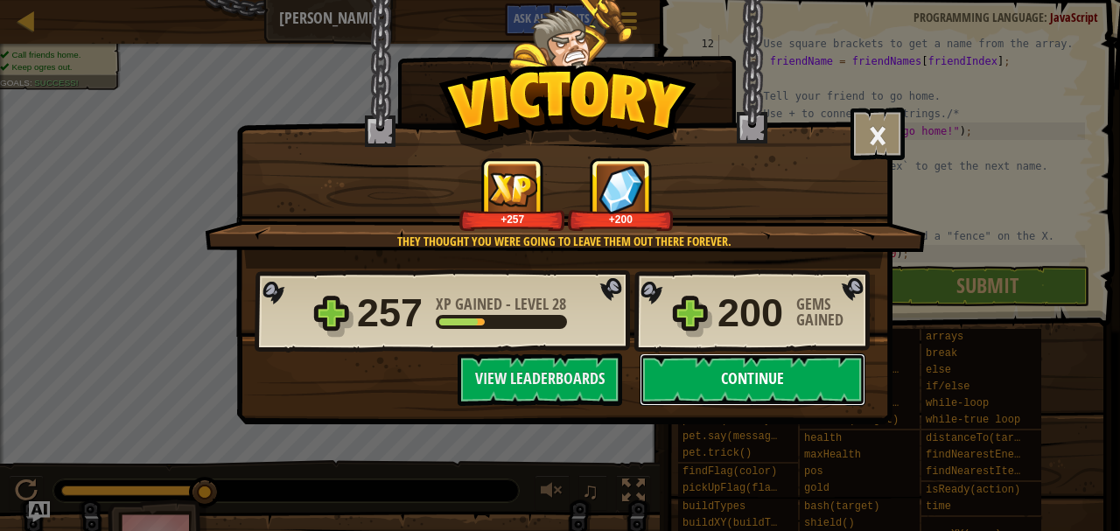
click at [770, 375] on button "Continue" at bounding box center [752, 379] width 226 height 52
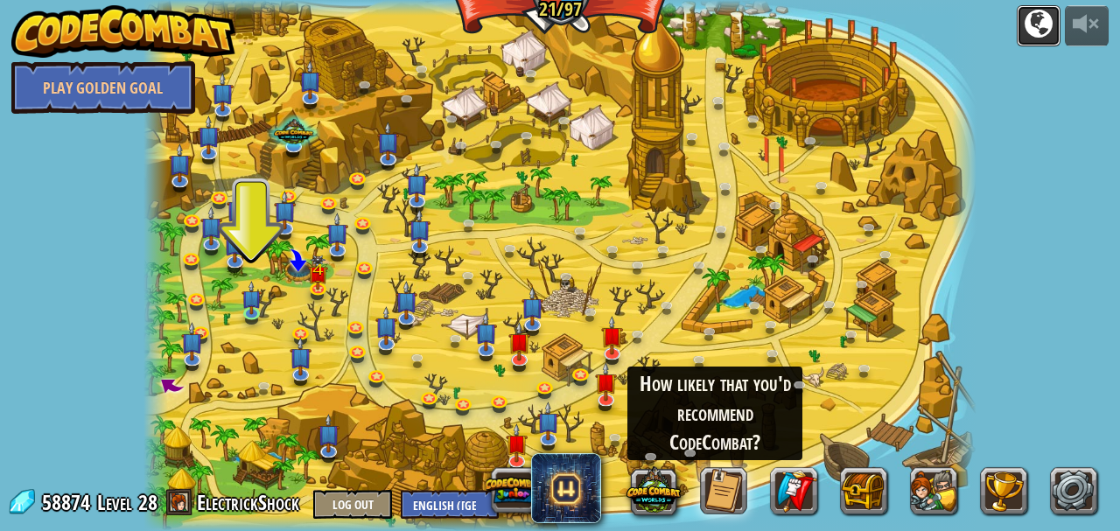
click at [1036, 28] on div at bounding box center [1038, 24] width 28 height 28
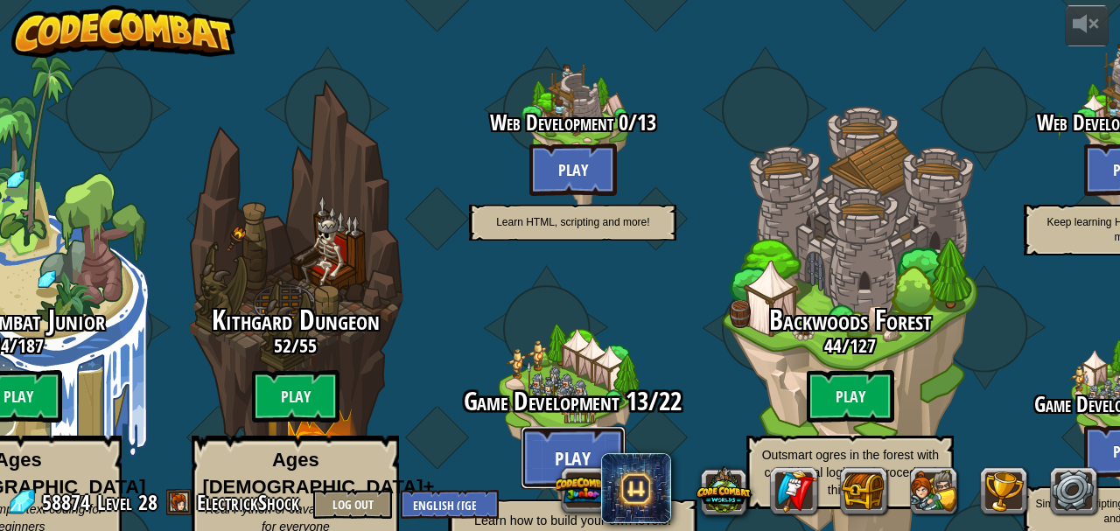
click at [570, 426] on button "Play" at bounding box center [573, 457] width 105 height 63
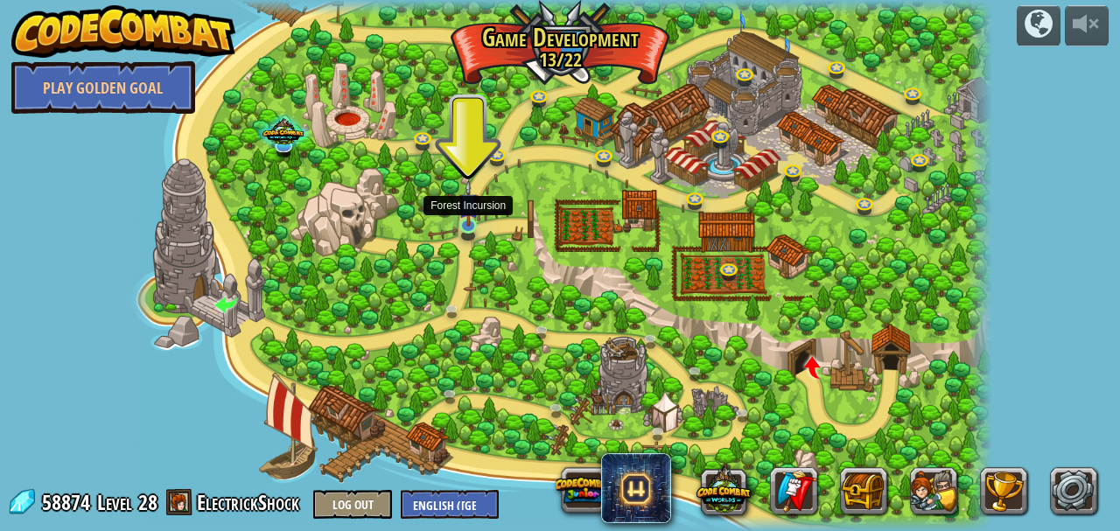
click at [471, 220] on img at bounding box center [468, 203] width 20 height 47
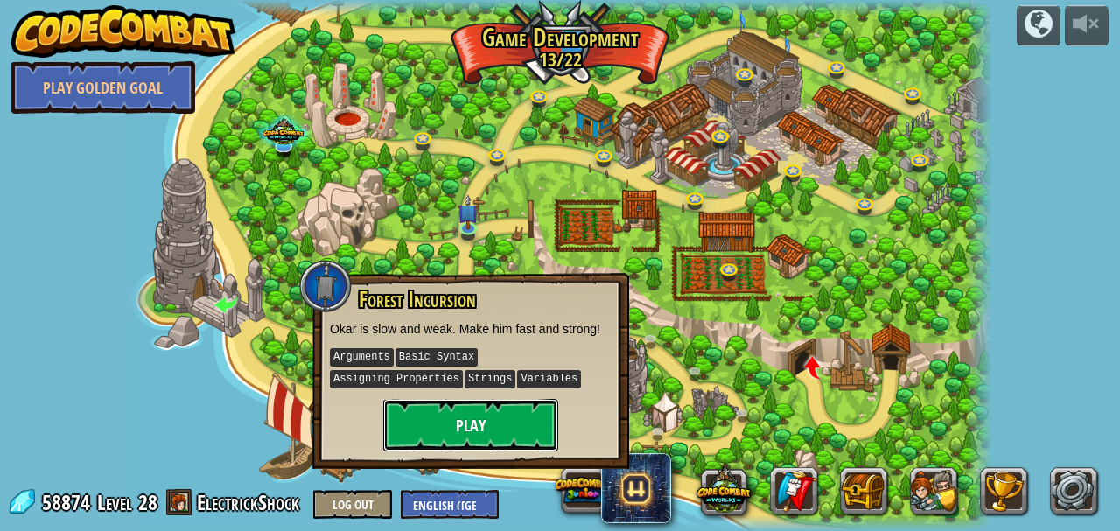
click at [464, 417] on button "Play" at bounding box center [470, 425] width 175 height 52
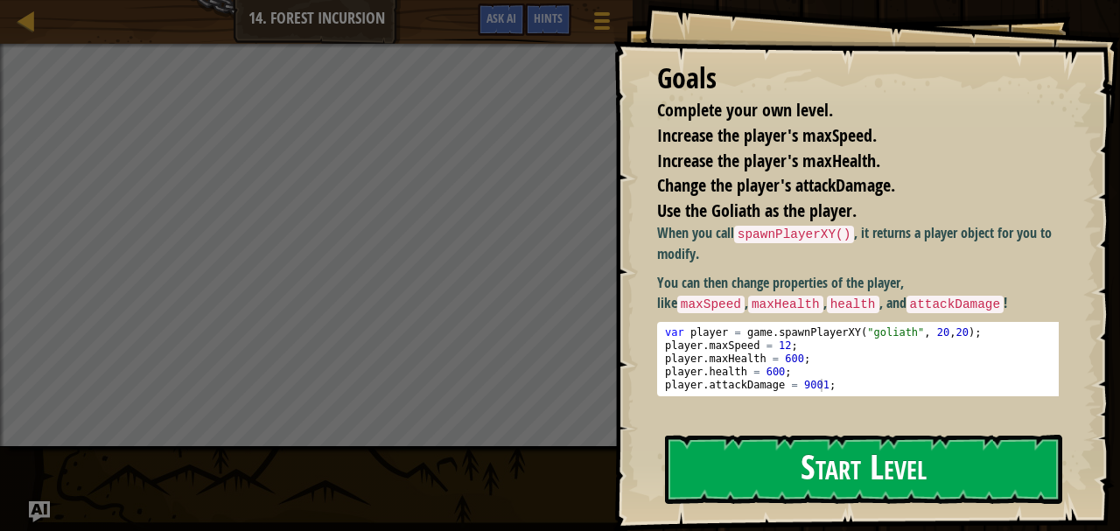
click at [758, 474] on button "Start Level" at bounding box center [863, 469] width 397 height 69
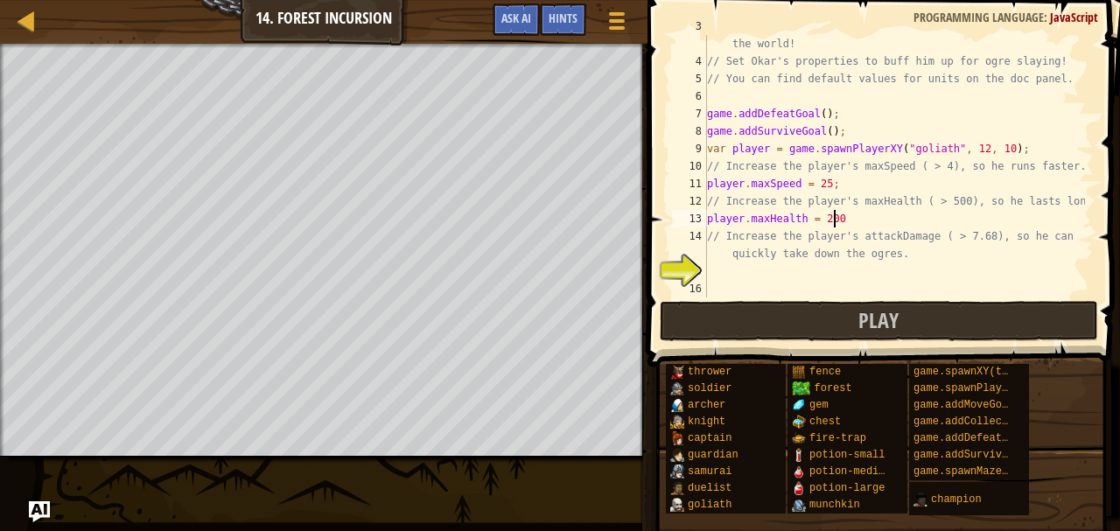
scroll to position [8, 10]
type textarea "player.maxHealth = 2000;"
click at [765, 275] on div "// Fortunately, as a game developer, you have full control over the world! // S…" at bounding box center [893, 174] width 381 height 315
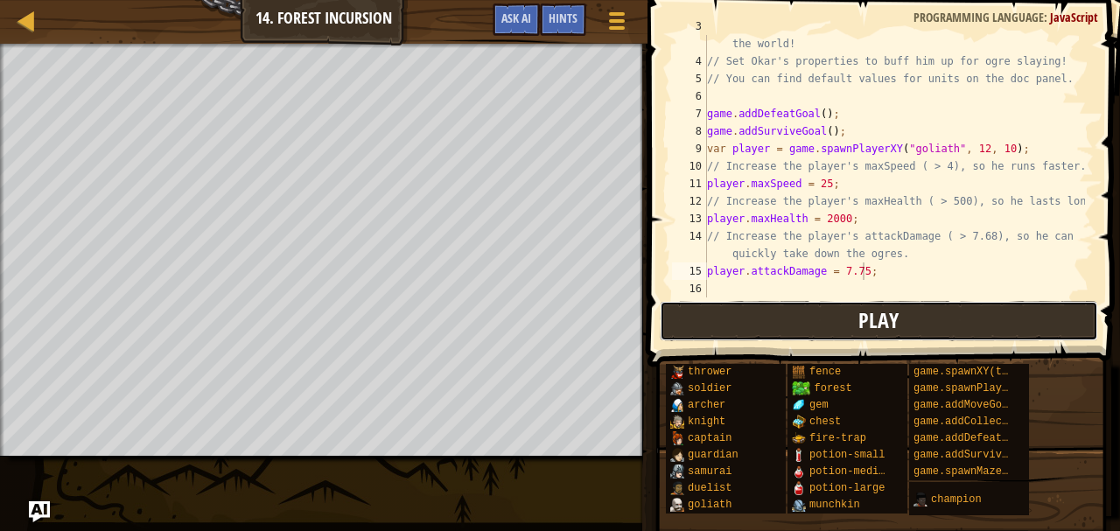
click at [871, 330] on span "Play" at bounding box center [878, 320] width 40 height 28
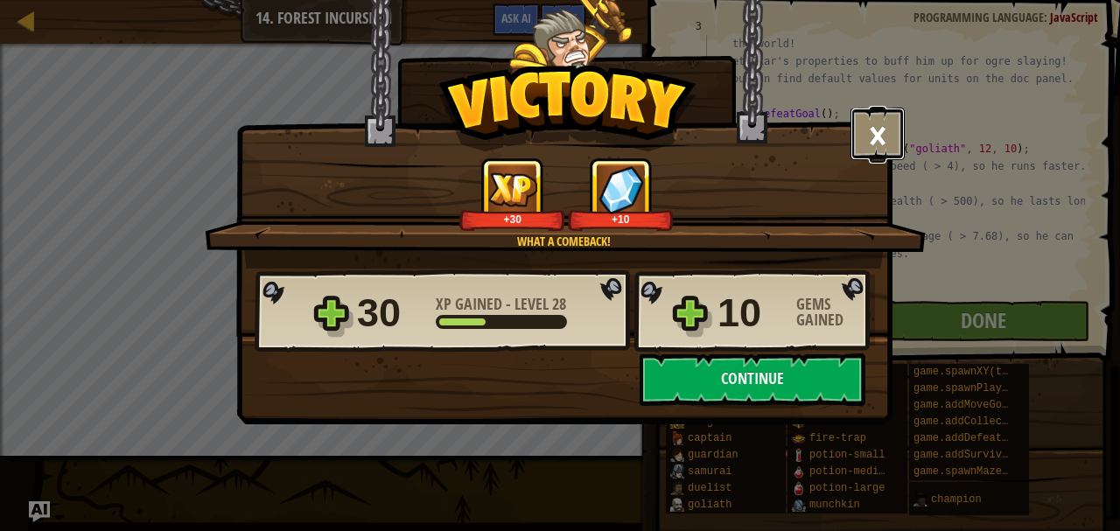
click at [889, 142] on button "×" at bounding box center [877, 134] width 54 height 52
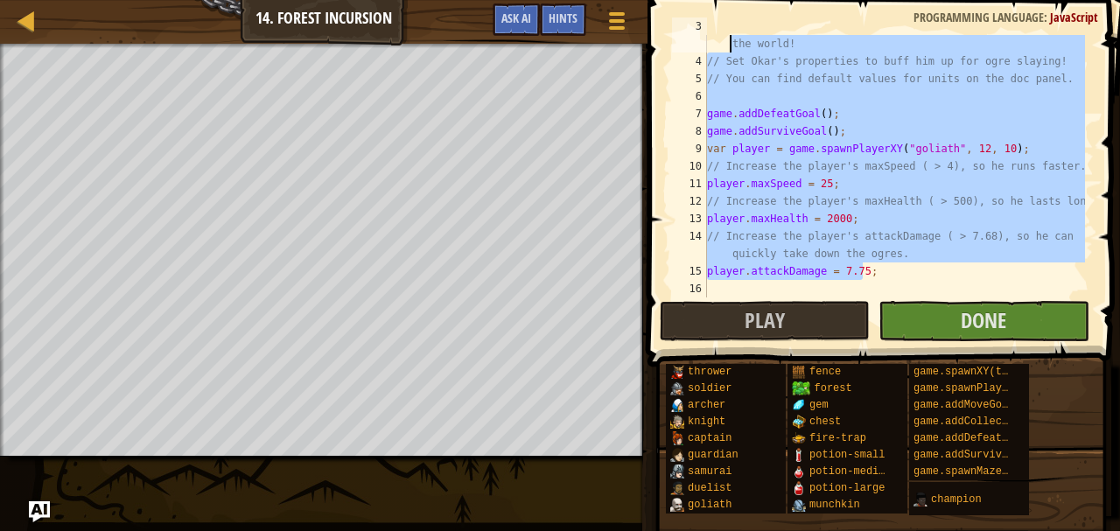
scroll to position [0, 0]
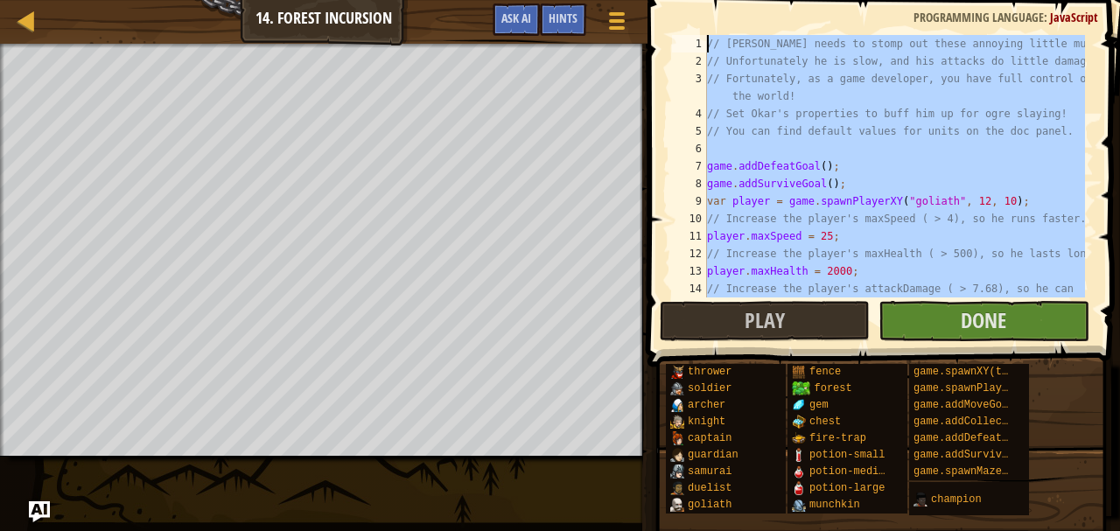
drag, startPoint x: 948, startPoint y: 279, endPoint x: 689, endPoint y: -2, distance: 382.0
click at [689, 0] on html "Map 14. Forest Incursion Game Menu Done Hints Ask AI 1 הההההההההההההההההההההההה…" at bounding box center [560, 0] width 1120 height 0
click at [938, 322] on button "Done" at bounding box center [983, 321] width 210 height 40
type textarea "// [PERSON_NAME] needs to stomp out these annoying little munchkins!"
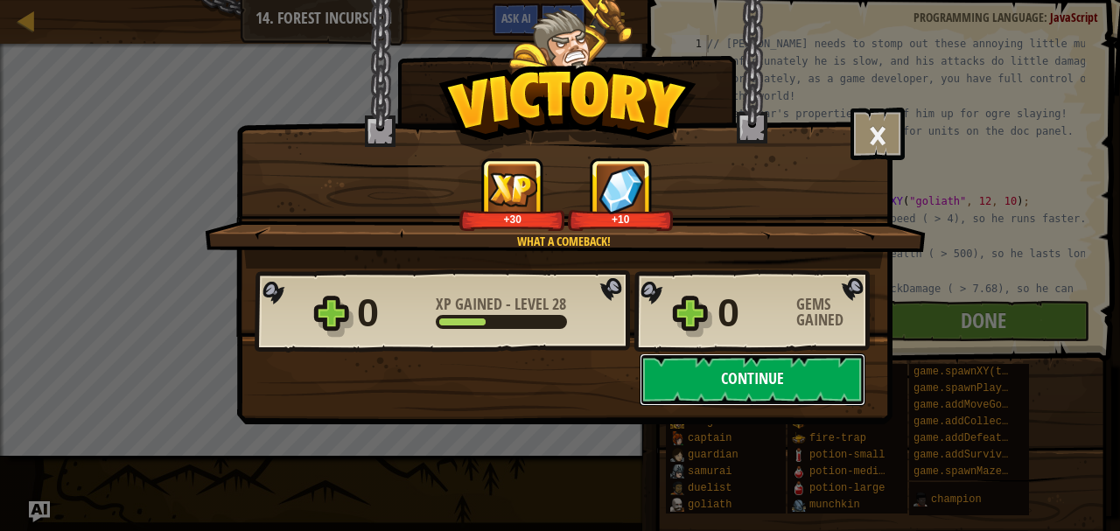
click at [802, 374] on button "Continue" at bounding box center [752, 379] width 226 height 52
